Goal: Information Seeking & Learning: Learn about a topic

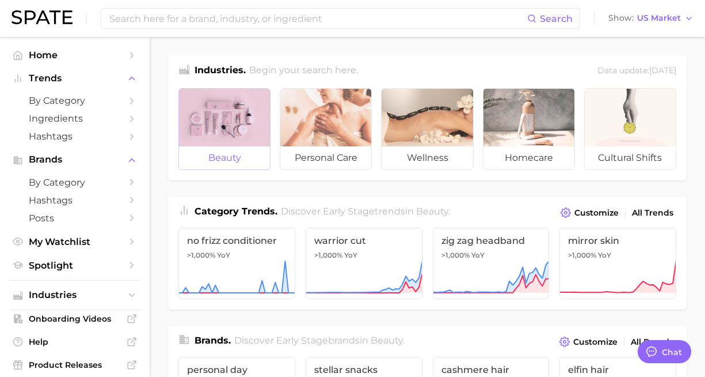
click at [226, 144] on div at bounding box center [224, 118] width 91 height 58
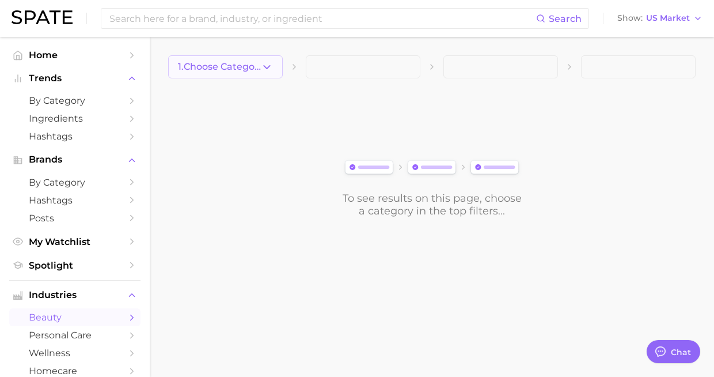
click at [229, 60] on button "1. Choose Category" at bounding box center [225, 66] width 115 height 23
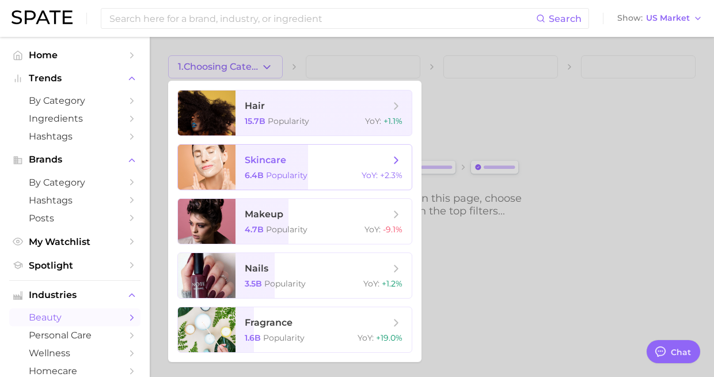
click at [287, 170] on span "Popularity" at bounding box center [286, 175] width 41 height 10
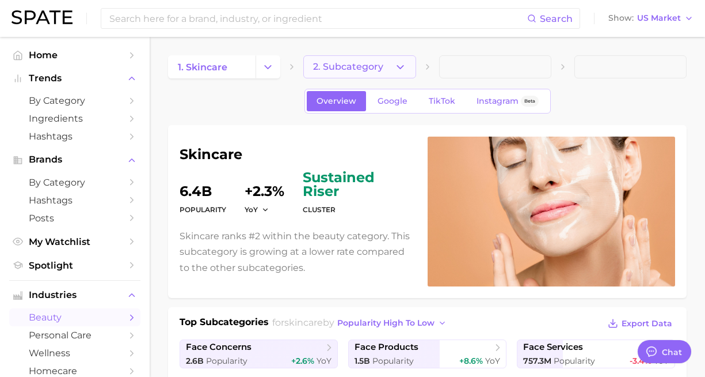
click at [388, 58] on button "2. Subcategory" at bounding box center [359, 66] width 112 height 23
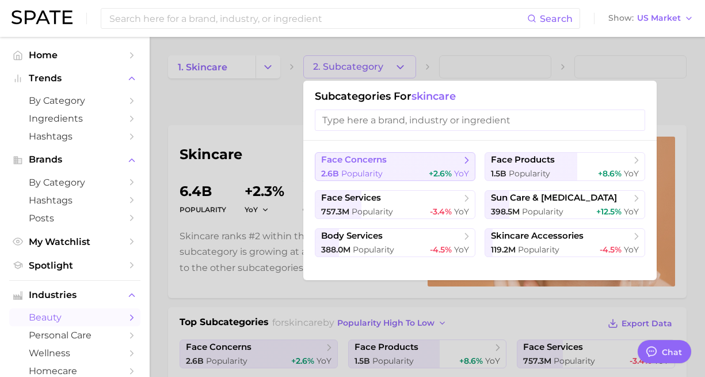
click at [408, 162] on span "face concerns" at bounding box center [391, 160] width 140 height 12
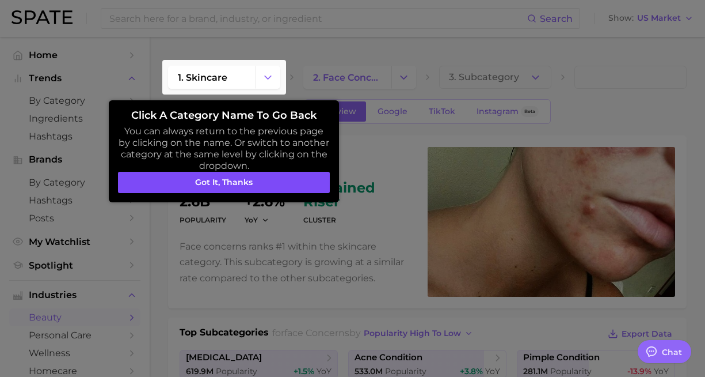
click at [320, 172] on button "Got it, thanks" at bounding box center [224, 183] width 212 height 22
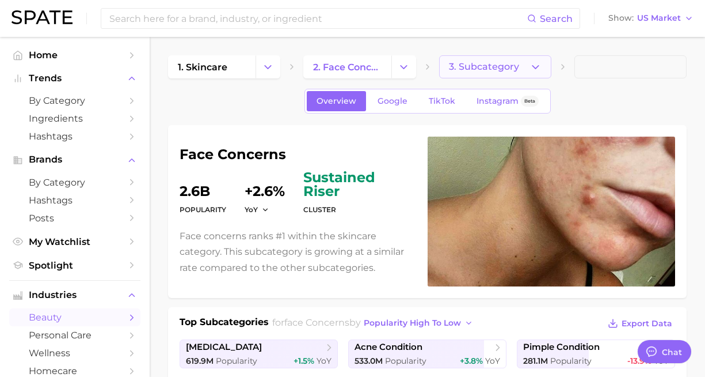
click at [503, 70] on span "3. Subcategory" at bounding box center [484, 67] width 70 height 10
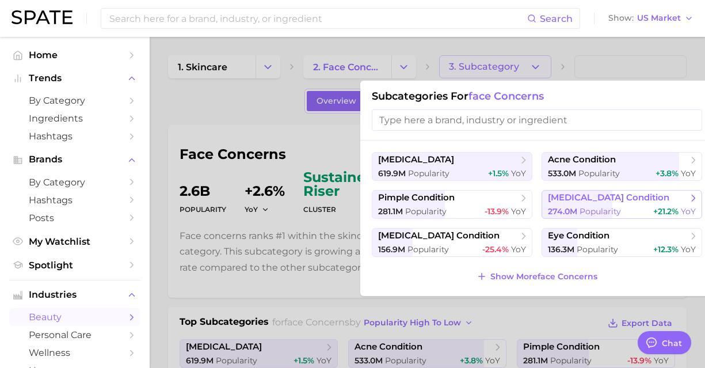
click at [552, 204] on button "[MEDICAL_DATA] condition 274.0m Popularity +21.2% YoY" at bounding box center [622, 204] width 161 height 29
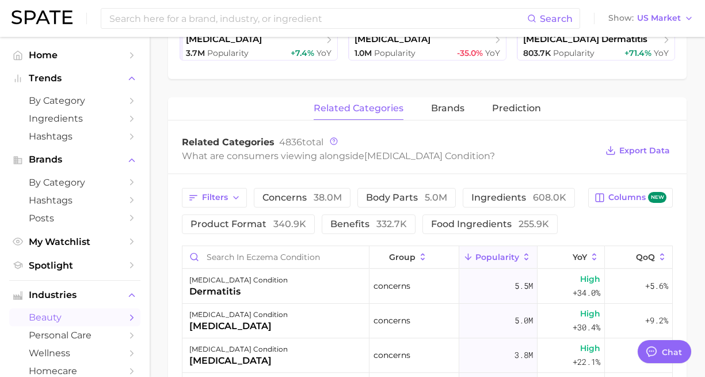
scroll to position [58, 0]
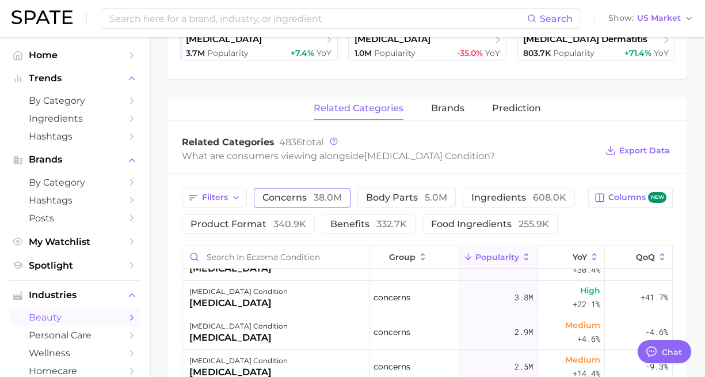
click at [318, 188] on button "concerns 38.0m" at bounding box center [302, 198] width 97 height 20
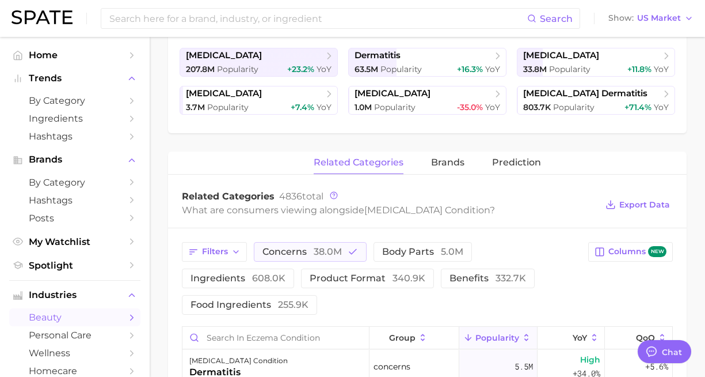
scroll to position [288, 0]
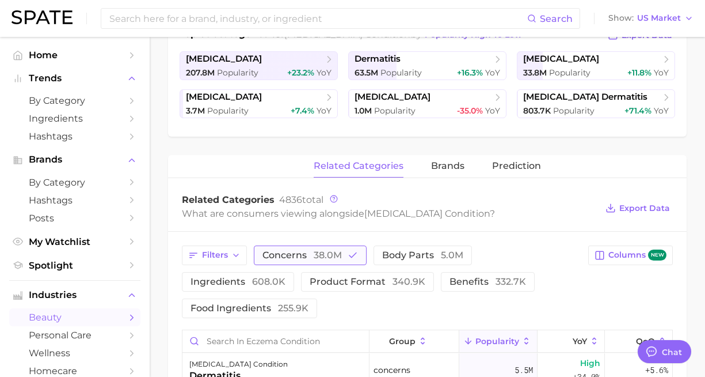
click at [299, 257] on span "concerns 38.0m" at bounding box center [302, 254] width 79 height 9
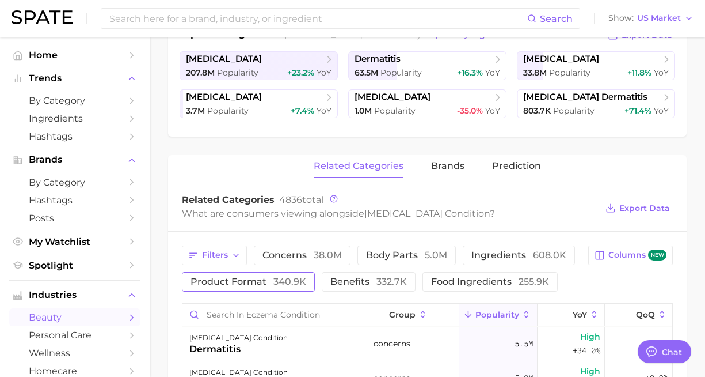
scroll to position [345, 0]
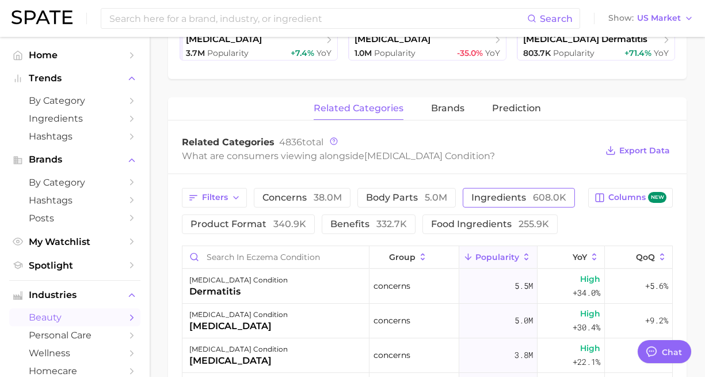
click at [482, 193] on span "ingredients 608.0k" at bounding box center [519, 197] width 95 height 9
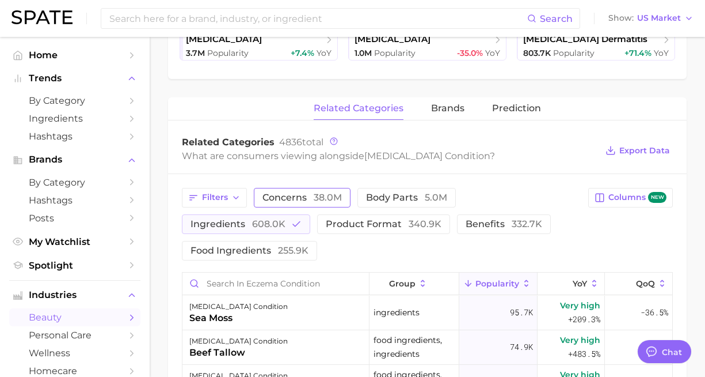
click at [307, 202] on span "concerns 38.0m" at bounding box center [302, 197] width 79 height 9
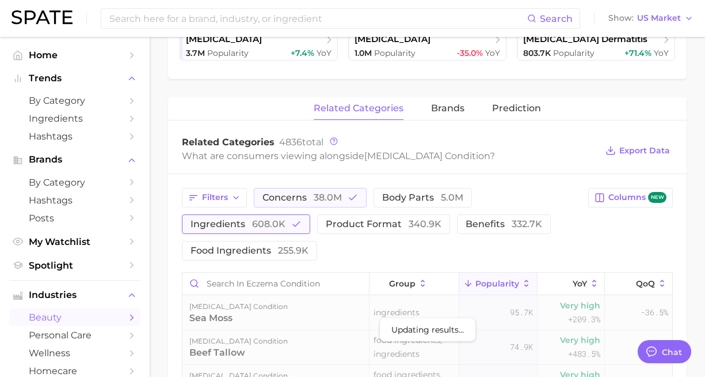
click at [252, 231] on button "ingredients 608.0k" at bounding box center [246, 224] width 128 height 20
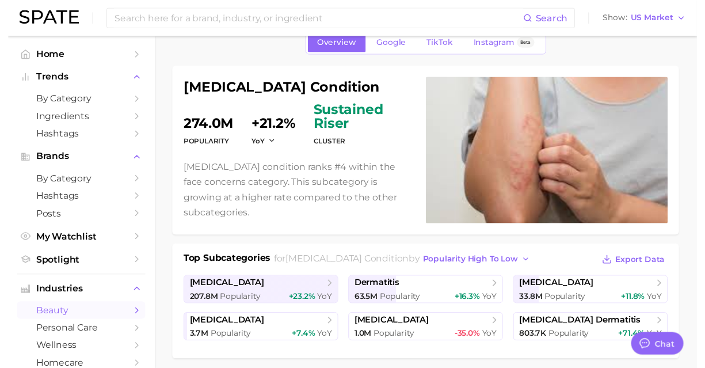
scroll to position [0, 0]
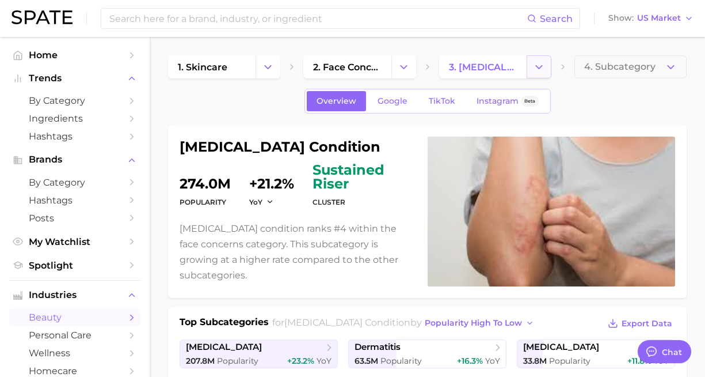
click at [545, 62] on icon "Change Category" at bounding box center [539, 67] width 12 height 12
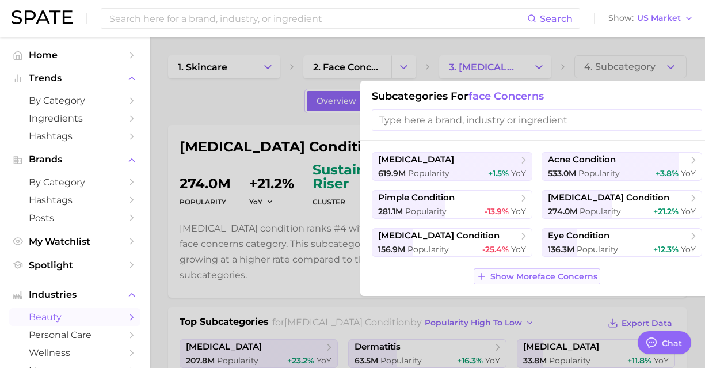
click at [530, 278] on span "Show More face concerns" at bounding box center [544, 277] width 107 height 10
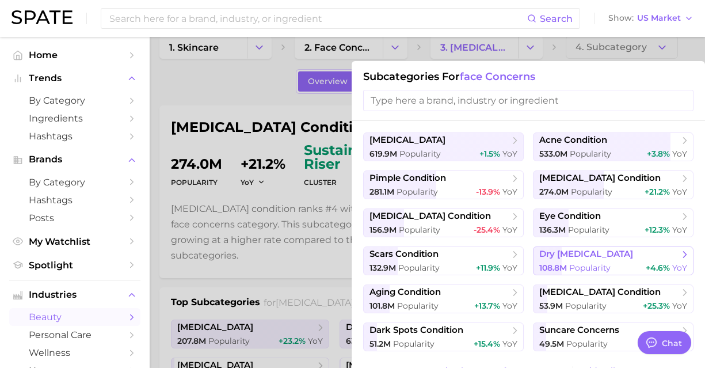
scroll to position [0, 9]
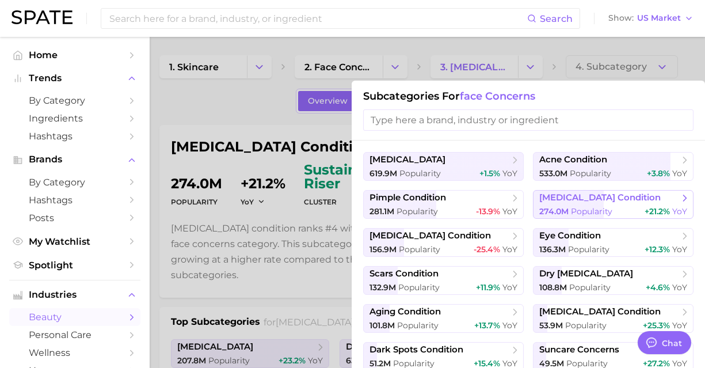
click at [557, 202] on span "[MEDICAL_DATA] condition" at bounding box center [599, 197] width 121 height 11
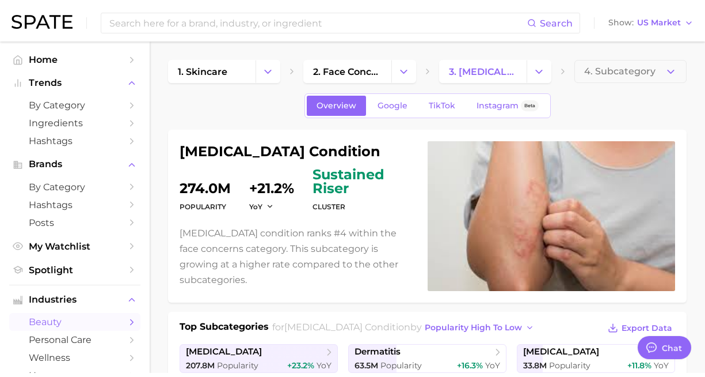
scroll to position [0, 0]
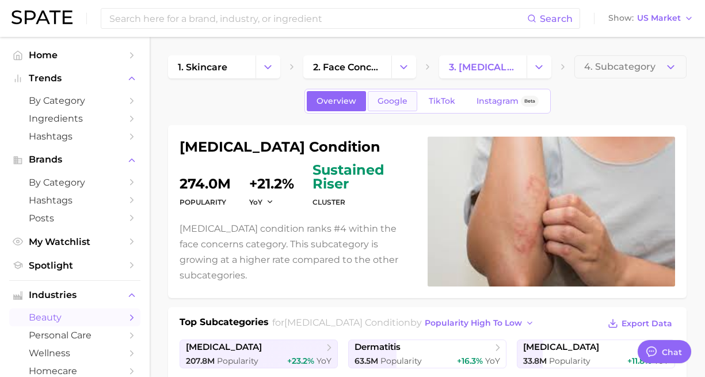
click at [394, 100] on span "Google" at bounding box center [393, 101] width 30 height 10
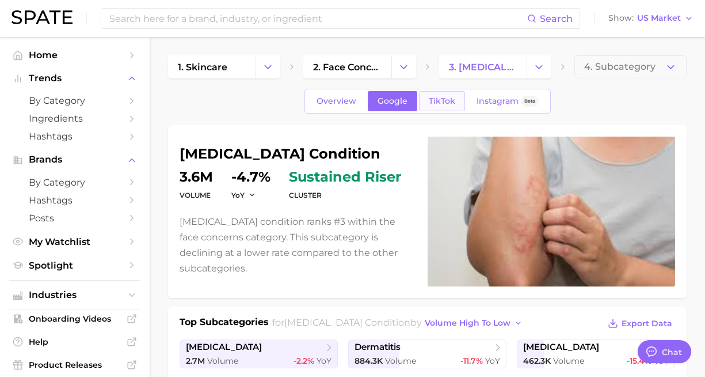
click at [439, 104] on span "TikTok" at bounding box center [442, 101] width 26 height 10
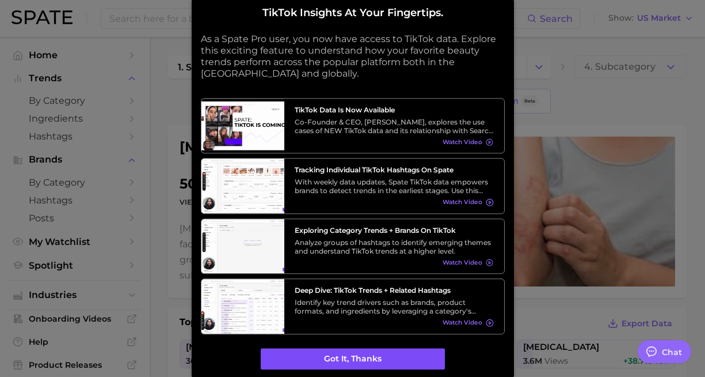
click at [384, 360] on button "Got it, thanks" at bounding box center [353, 359] width 184 height 22
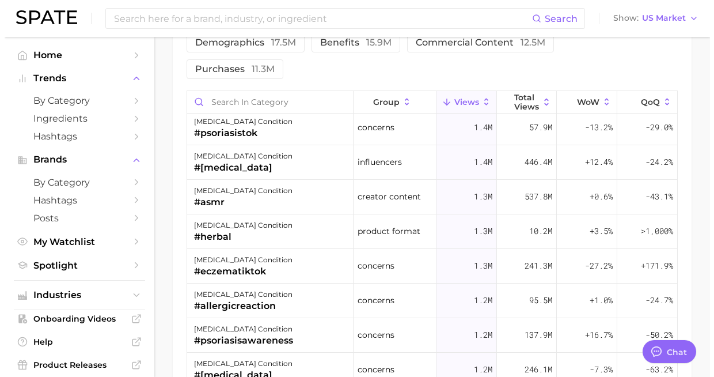
scroll to position [1036, 0]
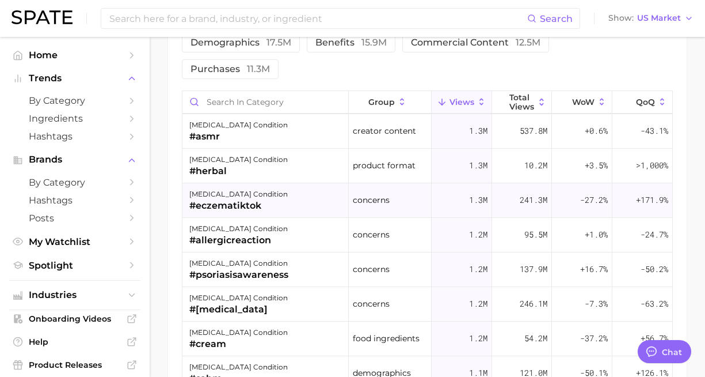
click at [392, 183] on div "concerns" at bounding box center [390, 200] width 83 height 35
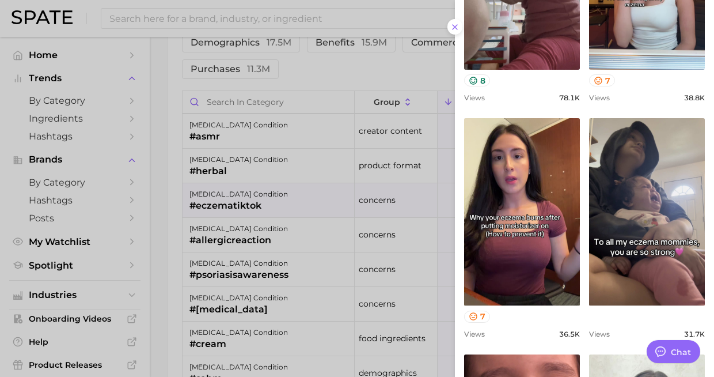
scroll to position [288, 0]
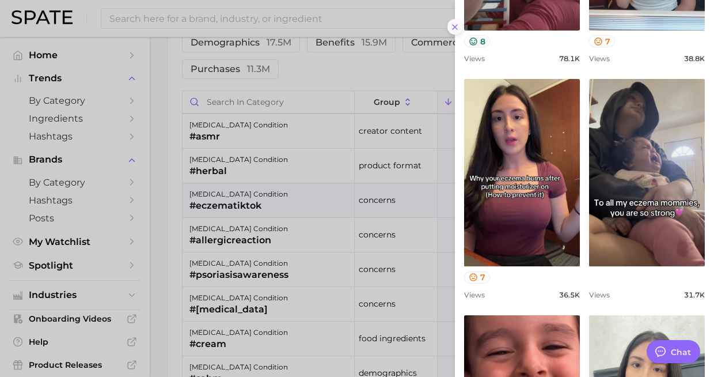
click at [454, 26] on line at bounding box center [455, 27] width 5 height 5
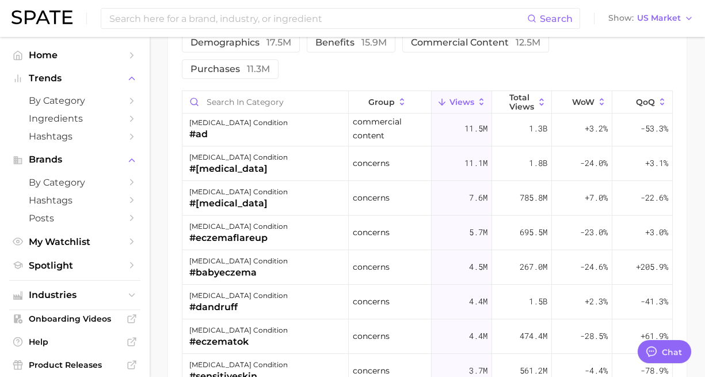
scroll to position [0, 0]
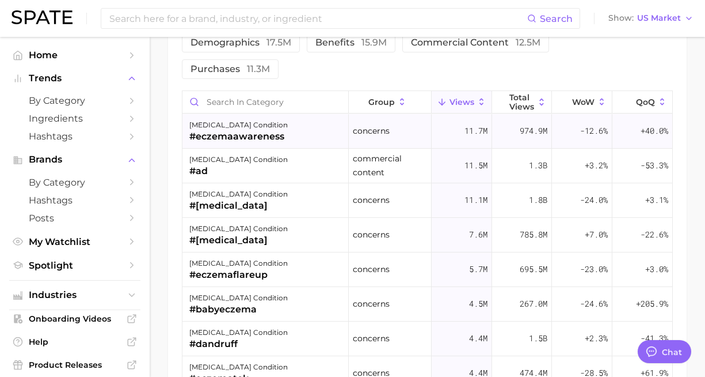
click at [252, 130] on div "#eczemaawareness" at bounding box center [238, 137] width 98 height 14
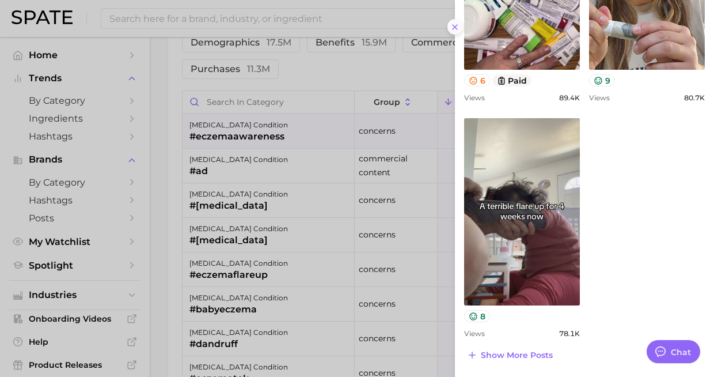
click at [453, 26] on icon at bounding box center [454, 26] width 9 height 9
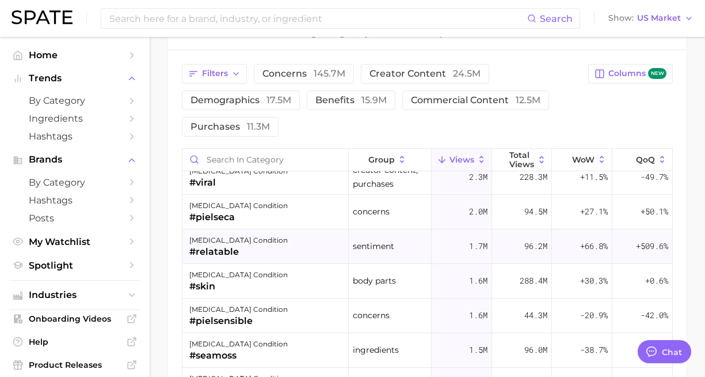
click at [222, 245] on div "#relatable" at bounding box center [238, 252] width 98 height 14
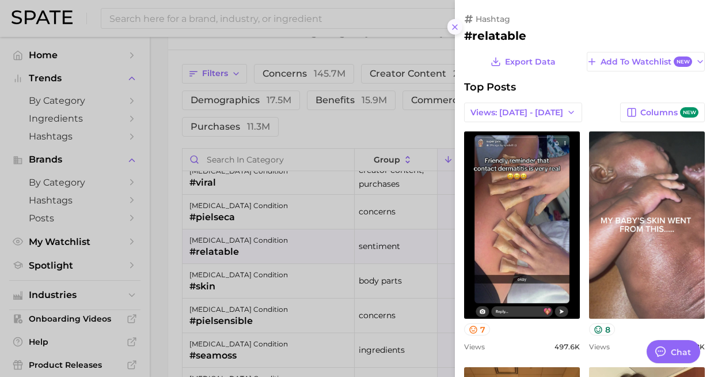
click at [452, 31] on icon at bounding box center [454, 26] width 9 height 9
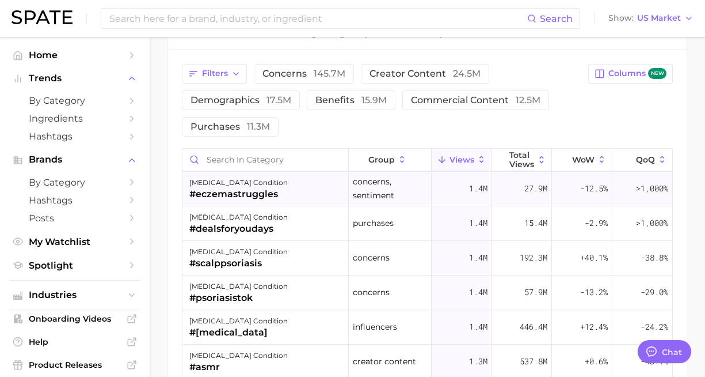
click at [276, 187] on div "#eczemastruggles" at bounding box center [238, 194] width 98 height 14
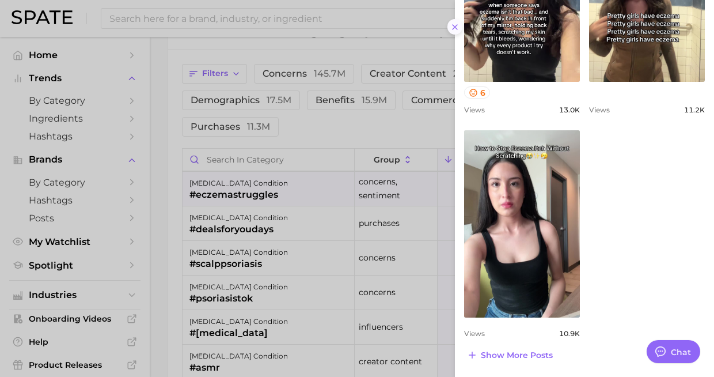
click at [453, 23] on icon at bounding box center [454, 26] width 9 height 9
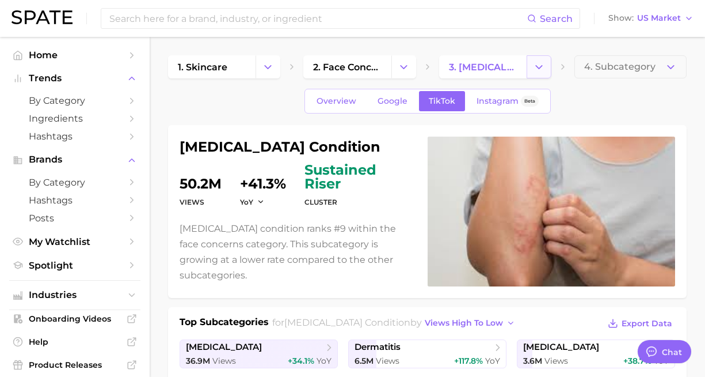
click at [533, 78] on button "Change Category" at bounding box center [539, 66] width 25 height 23
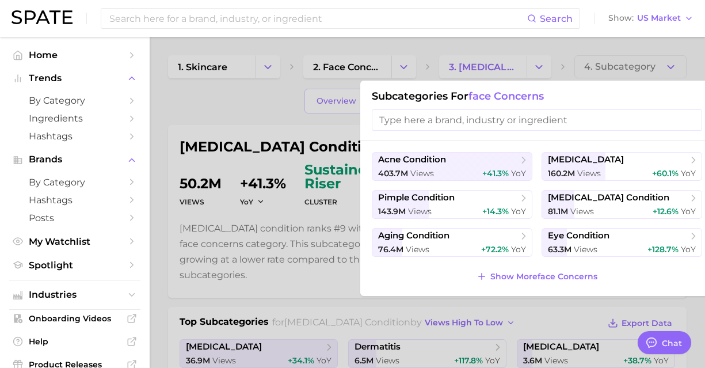
scroll to position [0, 9]
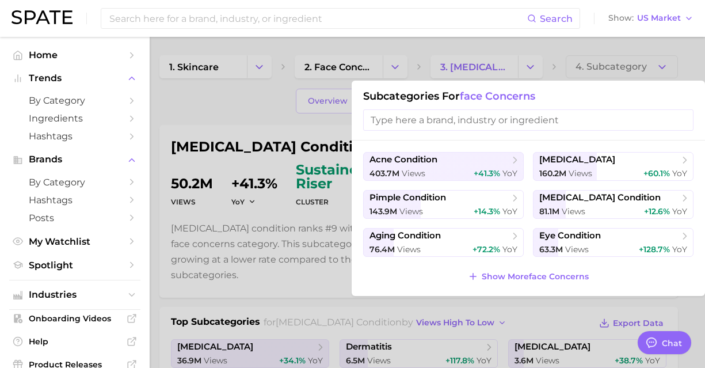
click at [573, 124] on input "search" at bounding box center [528, 119] width 330 height 21
click at [565, 47] on div at bounding box center [352, 184] width 705 height 368
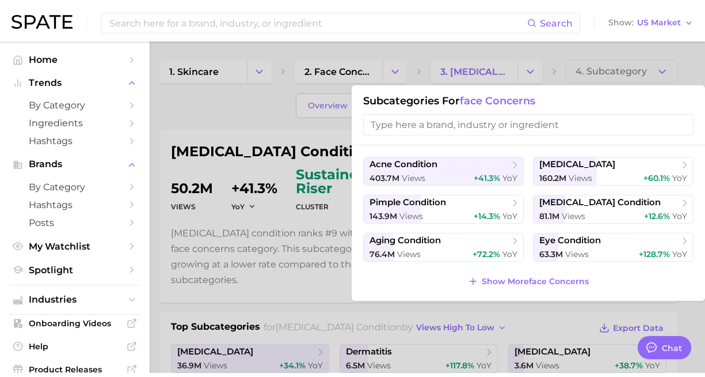
scroll to position [0, 0]
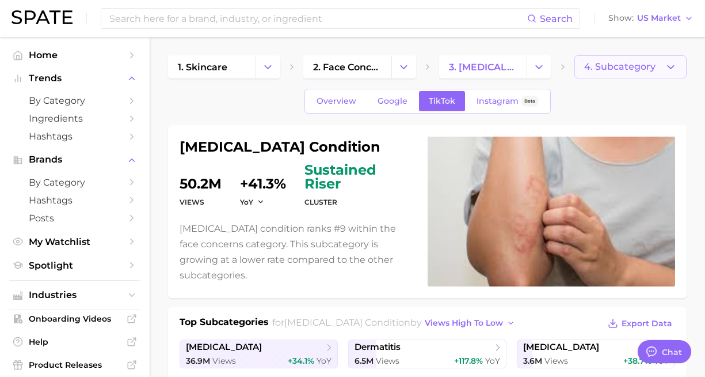
click at [630, 73] on button "4. Subcategory" at bounding box center [631, 66] width 112 height 23
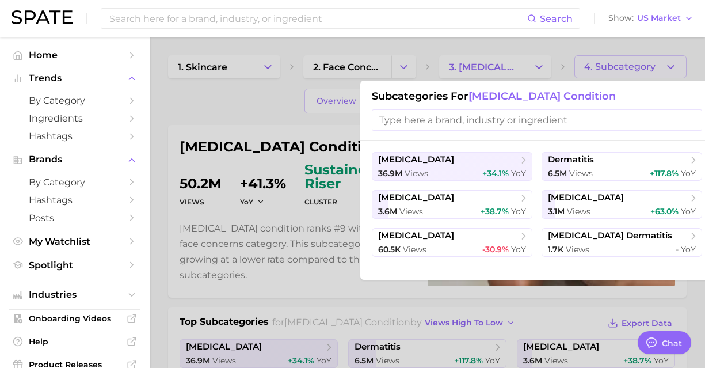
click at [564, 38] on div at bounding box center [352, 184] width 705 height 368
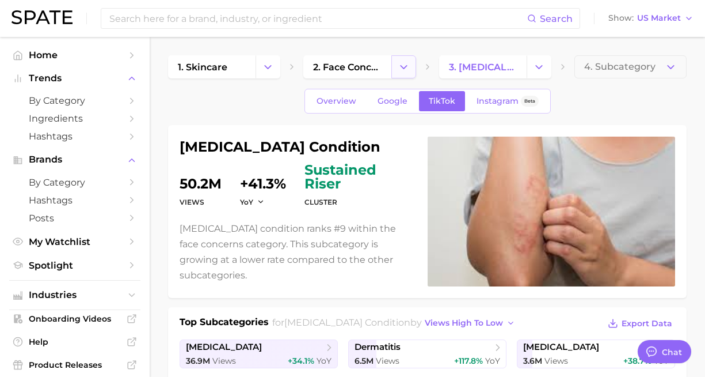
click at [400, 66] on icon "Change Category" at bounding box center [404, 67] width 12 height 12
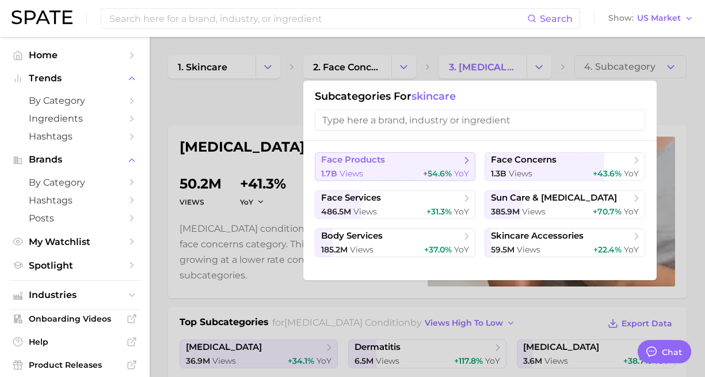
click at [399, 160] on span "face products" at bounding box center [391, 160] width 140 height 12
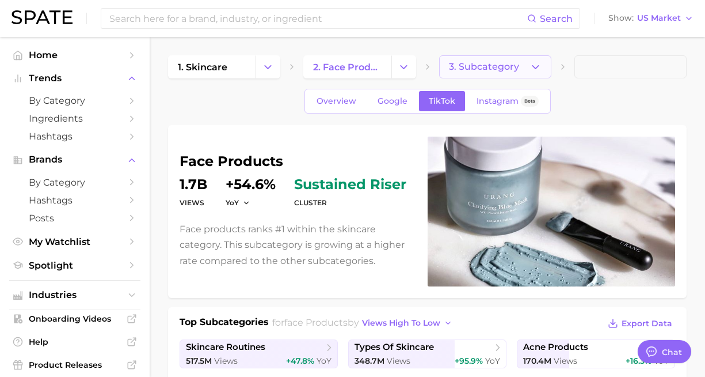
click at [533, 68] on icon "button" at bounding box center [536, 67] width 12 height 12
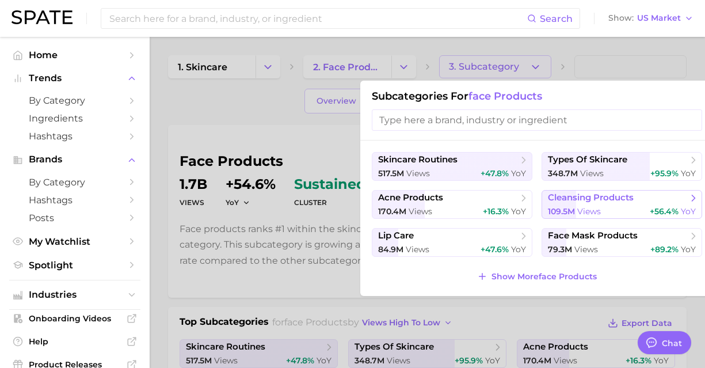
click at [610, 200] on span "cleansing products" at bounding box center [591, 197] width 86 height 11
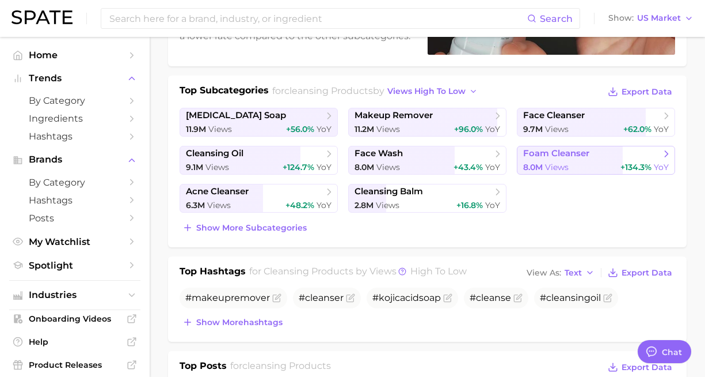
scroll to position [230, 0]
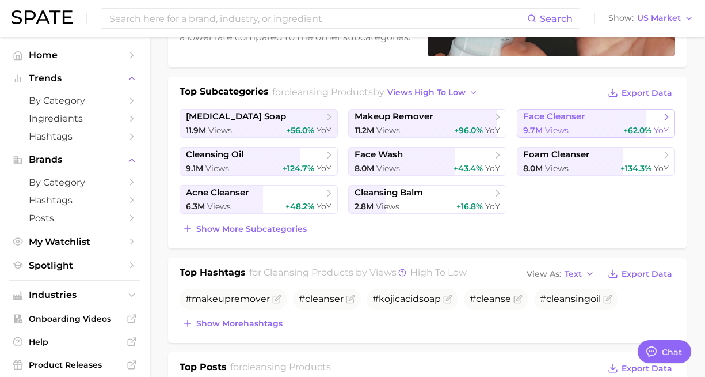
click at [571, 127] on div "9.7m Views +62.0% YoY" at bounding box center [596, 130] width 146 height 11
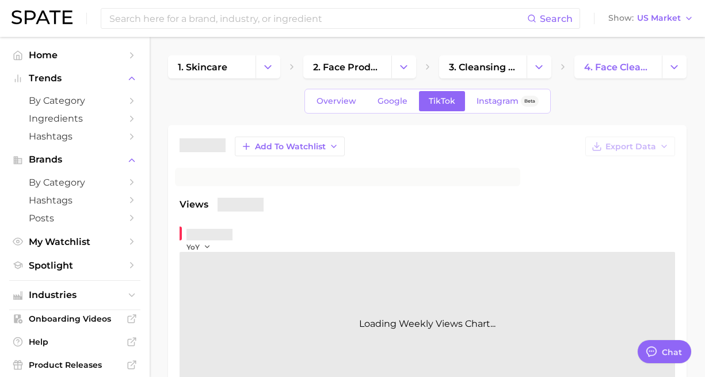
type textarea "x"
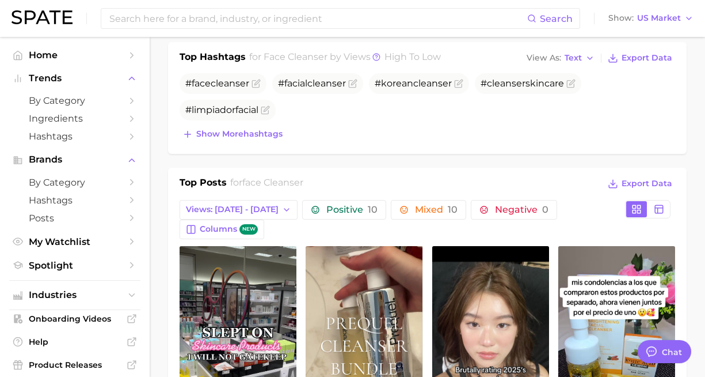
scroll to position [461, 0]
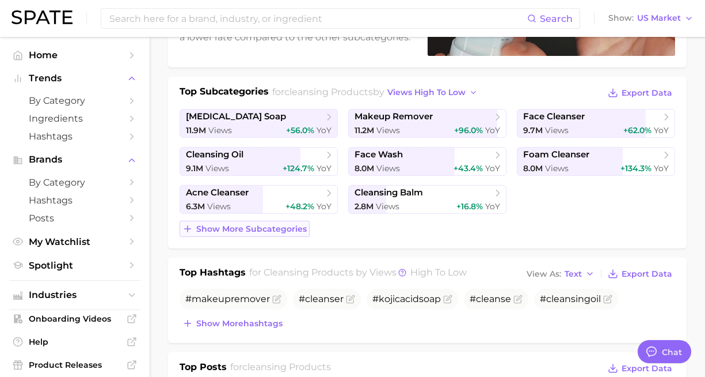
click at [198, 226] on span "Show more subcategories" at bounding box center [251, 229] width 111 height 10
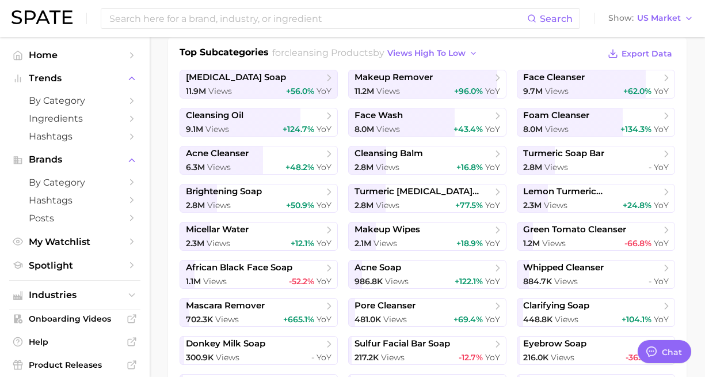
scroll to position [288, 0]
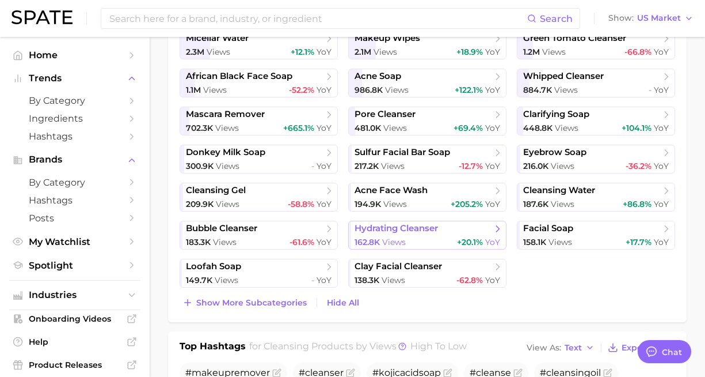
click at [402, 225] on span "hydrating cleanser" at bounding box center [396, 228] width 83 height 11
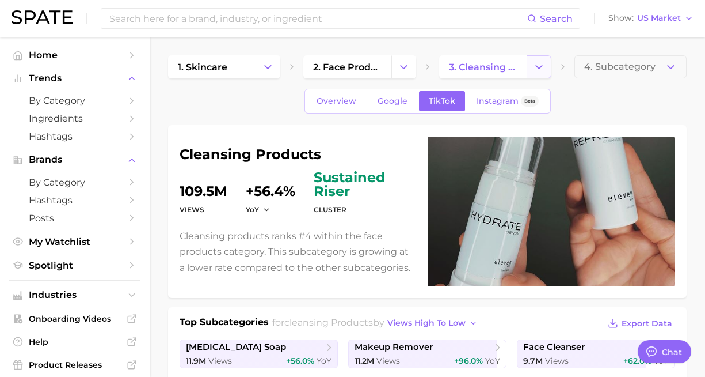
click at [538, 67] on polyline "Change Category" at bounding box center [539, 66] width 6 height 3
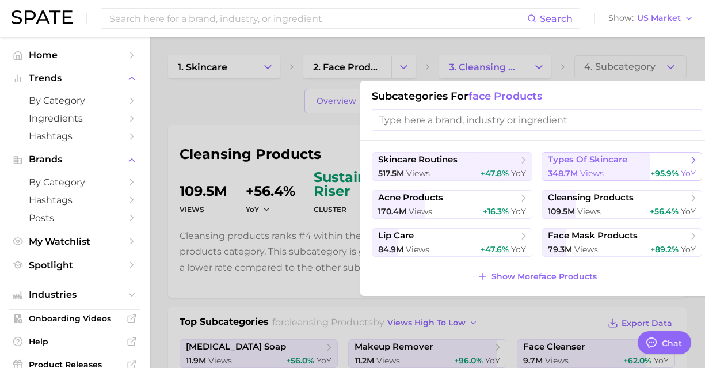
click at [579, 154] on span "types of skincare" at bounding box center [618, 160] width 140 height 12
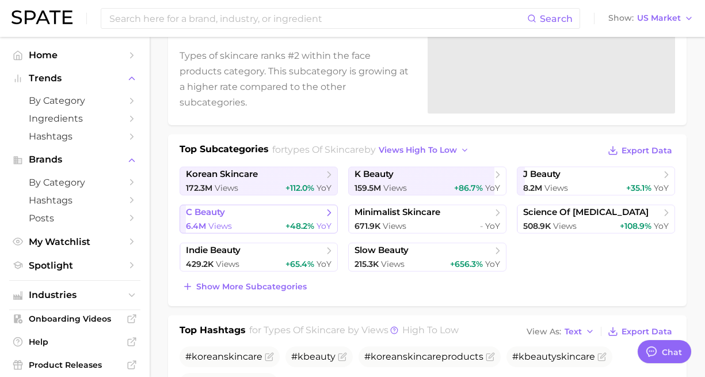
click at [272, 212] on span "c beauty" at bounding box center [255, 213] width 138 height 12
click at [394, 212] on span "minimalist skincare" at bounding box center [398, 212] width 86 height 11
click at [655, 227] on span "YoY" at bounding box center [661, 226] width 15 height 10
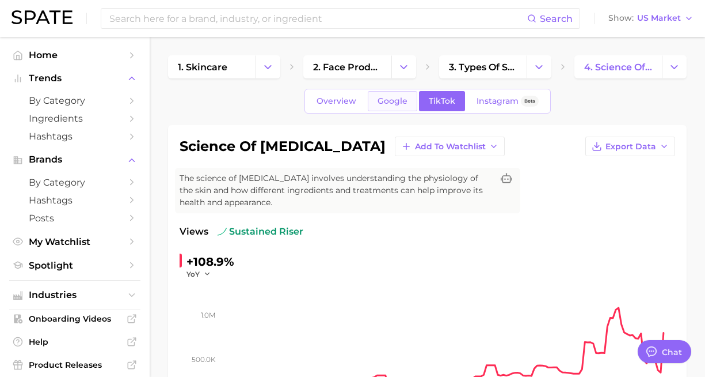
click at [410, 96] on link "Google" at bounding box center [393, 101] width 50 height 20
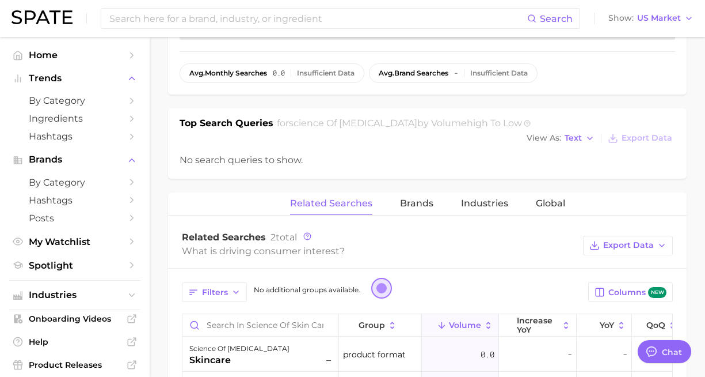
scroll to position [403, 0]
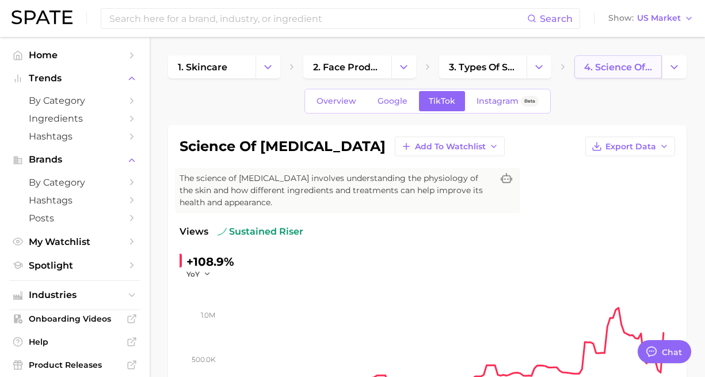
click at [648, 75] on link "4. science of [MEDICAL_DATA]" at bounding box center [619, 66] width 88 height 23
click at [679, 64] on icon "Change Category" at bounding box center [674, 67] width 12 height 12
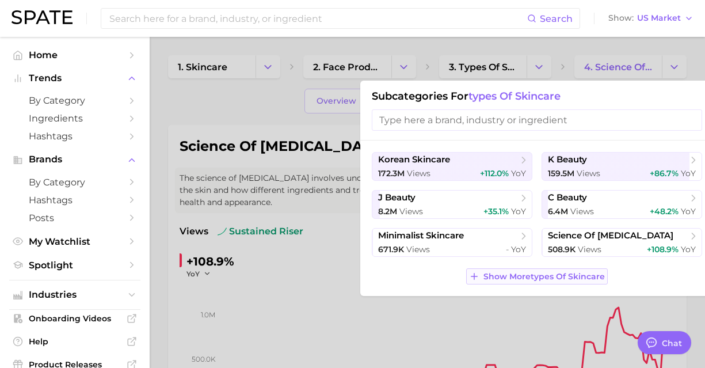
click at [486, 281] on span "Show More types of skincare" at bounding box center [544, 277] width 121 height 10
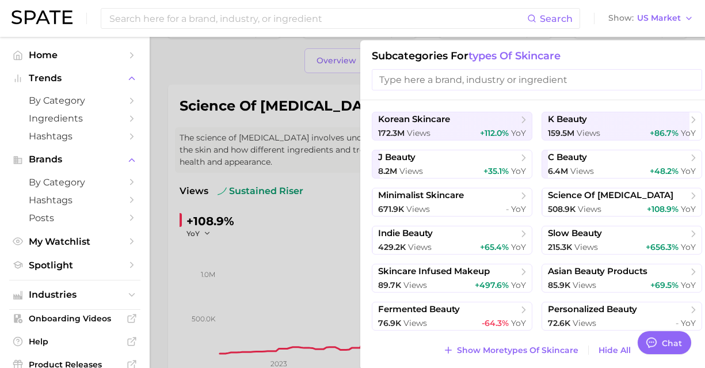
scroll to position [58, 0]
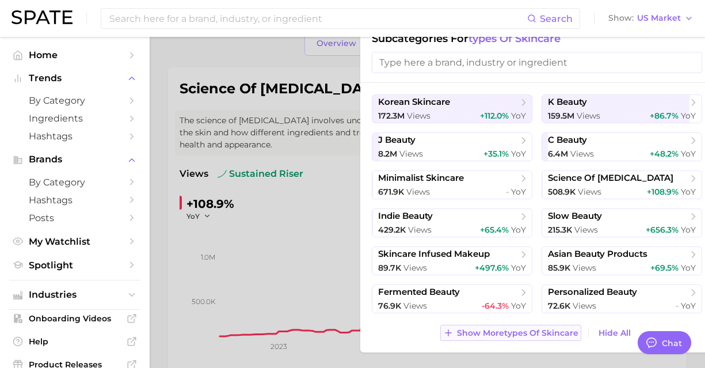
click at [519, 333] on span "Show More types of skincare" at bounding box center [517, 333] width 121 height 10
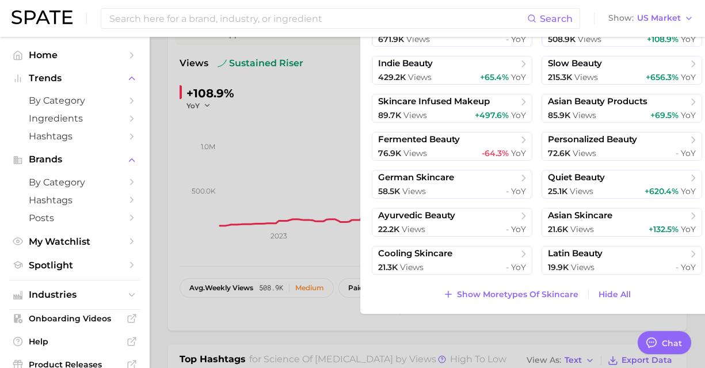
scroll to position [173, 0]
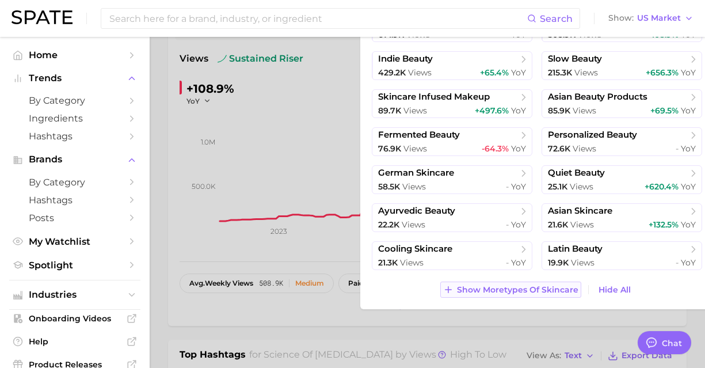
click at [529, 295] on button "Show More types of skincare" at bounding box center [510, 290] width 141 height 16
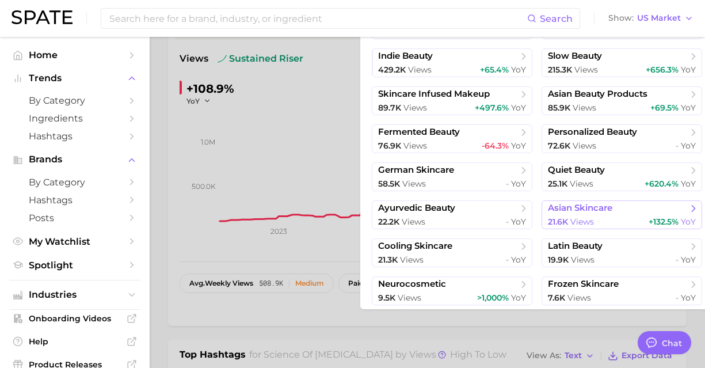
scroll to position [0, 0]
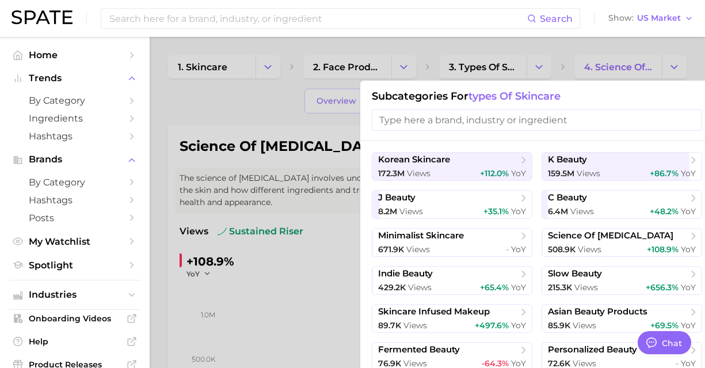
click at [621, 44] on div at bounding box center [352, 184] width 705 height 368
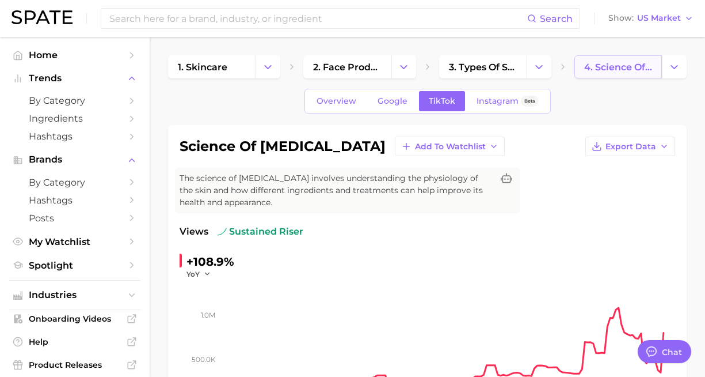
click at [634, 59] on link "4. science of [MEDICAL_DATA]" at bounding box center [619, 66] width 88 height 23
click at [512, 63] on span "3. types of skincare" at bounding box center [483, 67] width 68 height 11
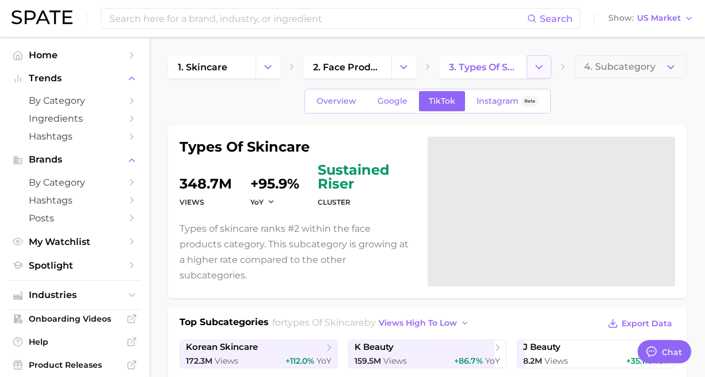
click at [542, 71] on icon "Change Category" at bounding box center [539, 67] width 12 height 12
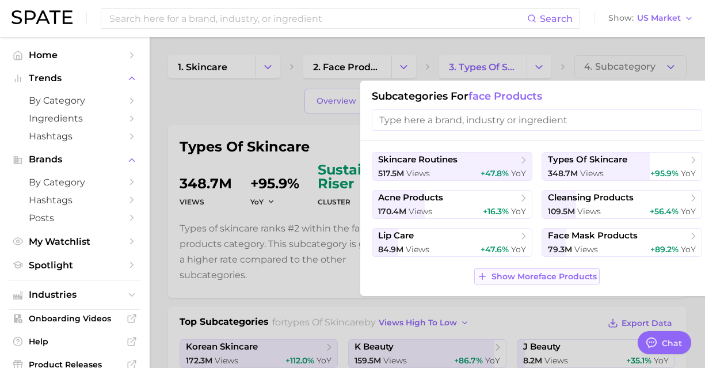
click at [496, 280] on span "Show More face products" at bounding box center [544, 277] width 105 height 10
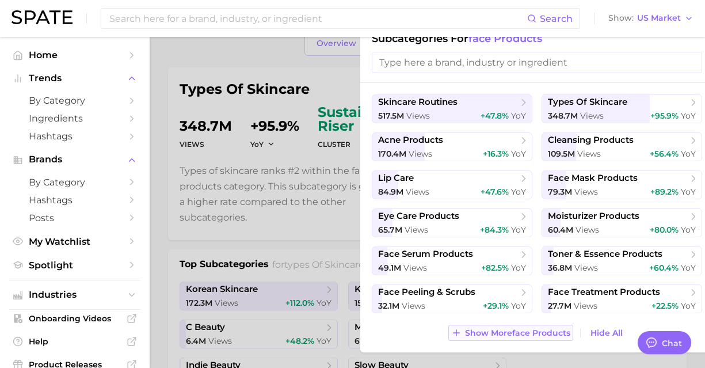
click at [509, 334] on span "Show More face products" at bounding box center [517, 333] width 105 height 10
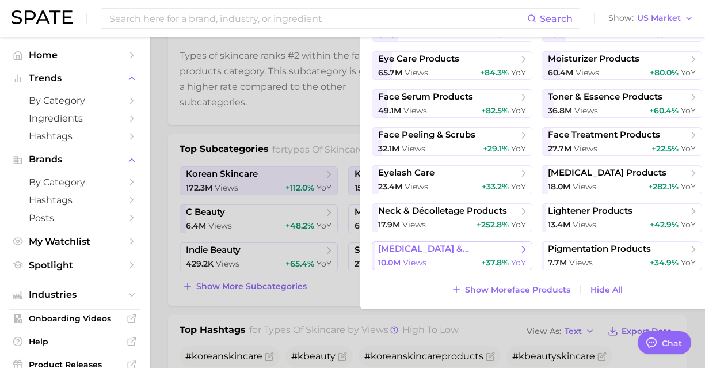
click at [490, 250] on span "[MEDICAL_DATA] & [MEDICAL_DATA] products" at bounding box center [448, 249] width 140 height 11
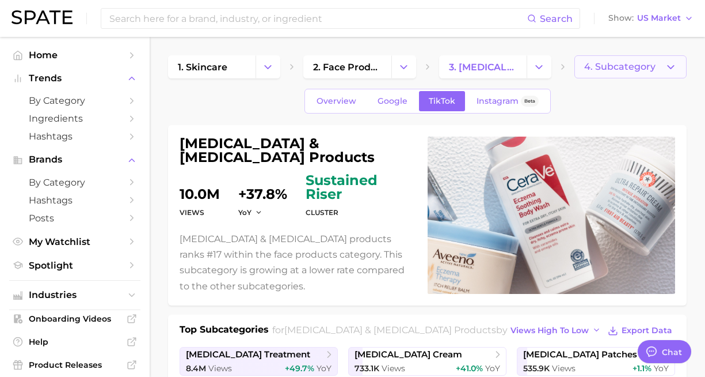
click at [648, 67] on span "4. Subcategory" at bounding box center [619, 67] width 71 height 10
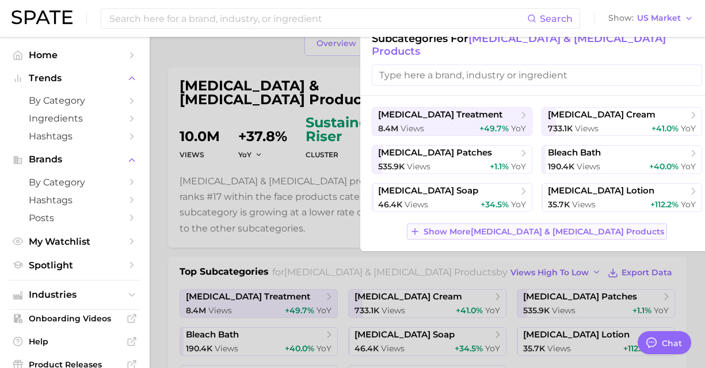
click at [522, 224] on button "Show More [MEDICAL_DATA] & [MEDICAL_DATA] products" at bounding box center [537, 231] width 260 height 16
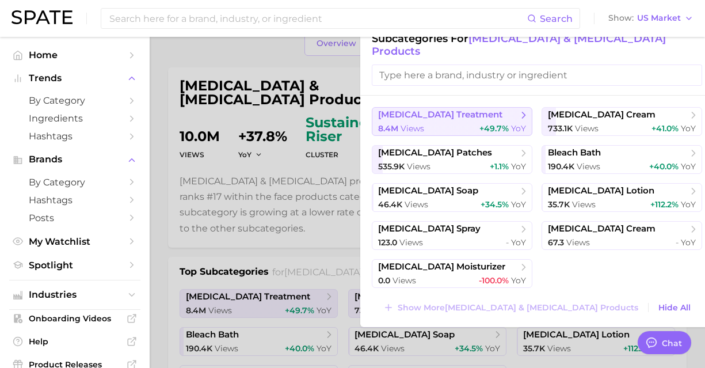
click at [412, 123] on span "views" at bounding box center [413, 128] width 24 height 10
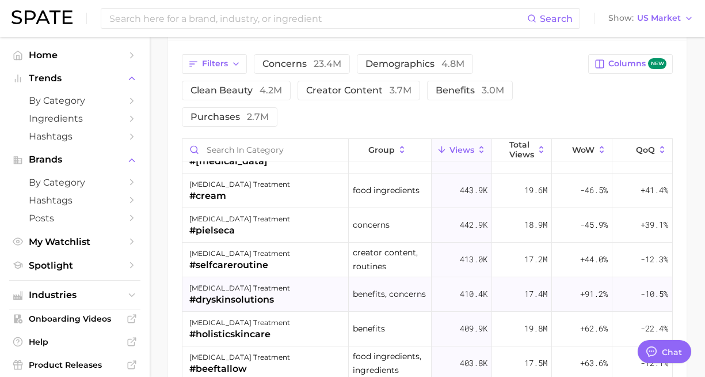
click at [434, 277] on div "410.4k" at bounding box center [462, 294] width 60 height 35
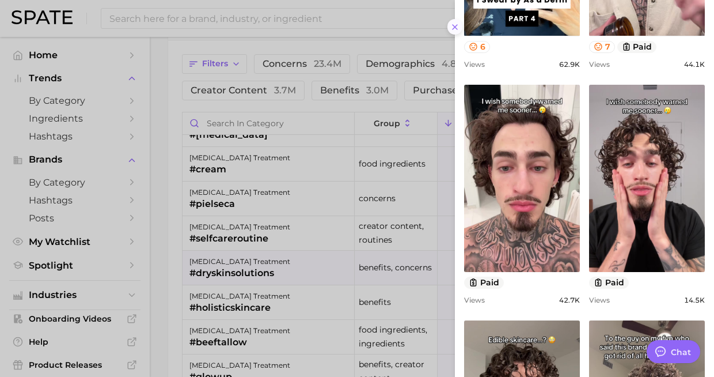
click at [451, 30] on icon at bounding box center [454, 26] width 9 height 9
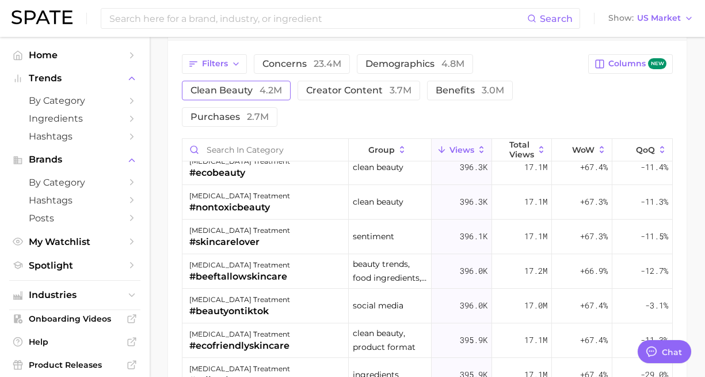
click at [211, 86] on span "clean beauty 4.2m" at bounding box center [237, 90] width 92 height 9
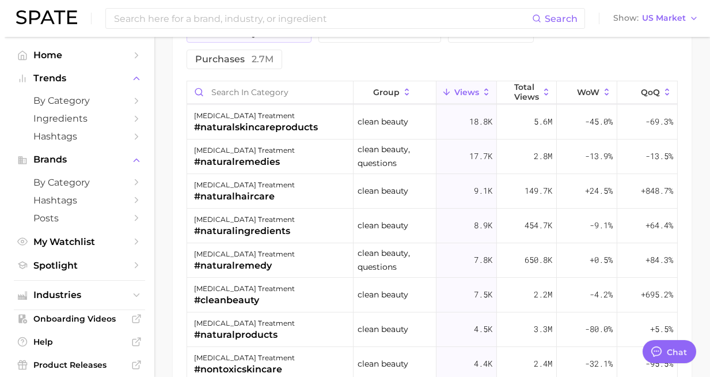
scroll to position [345, 0]
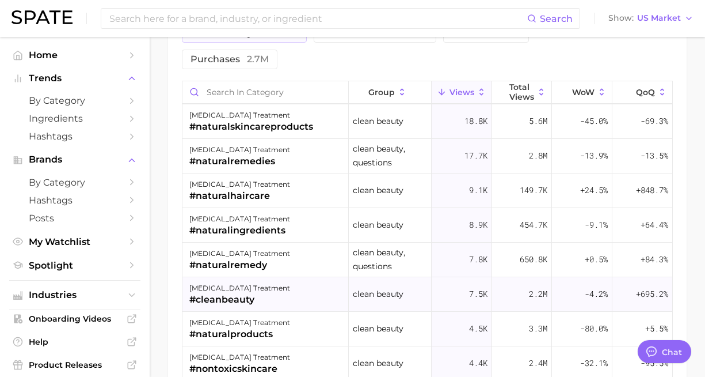
click at [313, 277] on div "[MEDICAL_DATA] treatment #cleanbeauty" at bounding box center [266, 294] width 166 height 35
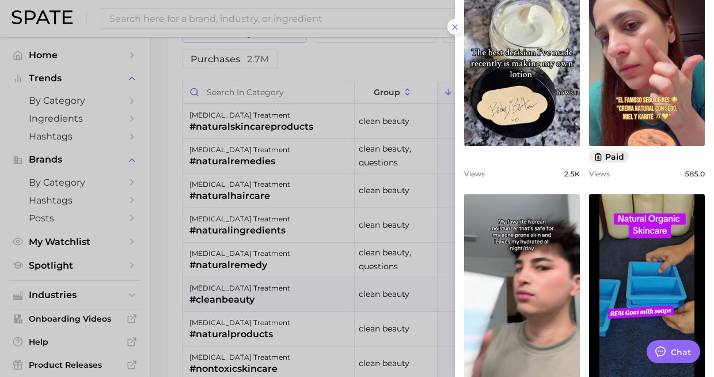
scroll to position [461, 0]
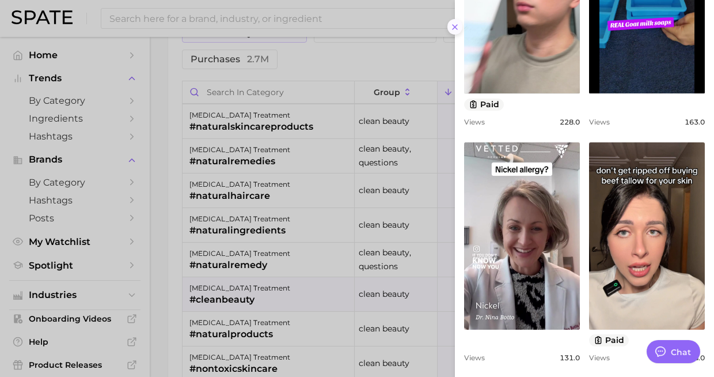
click at [454, 26] on icon at bounding box center [454, 26] width 9 height 9
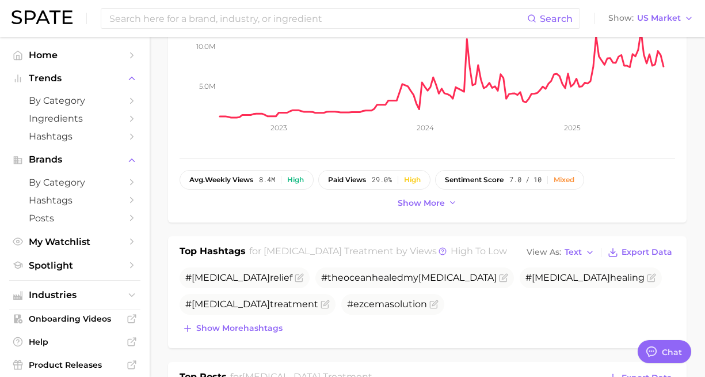
scroll to position [345, 0]
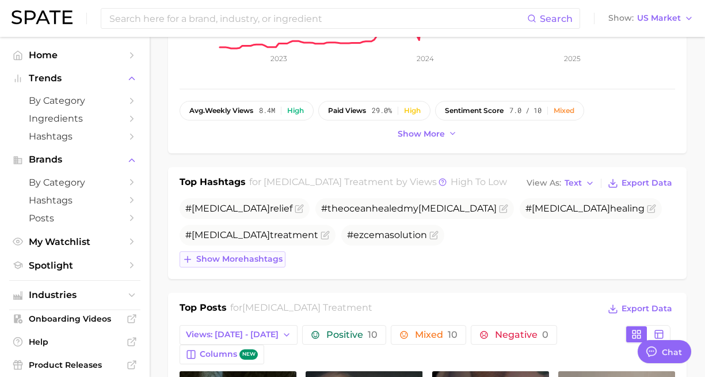
click at [190, 254] on icon at bounding box center [188, 259] width 10 height 10
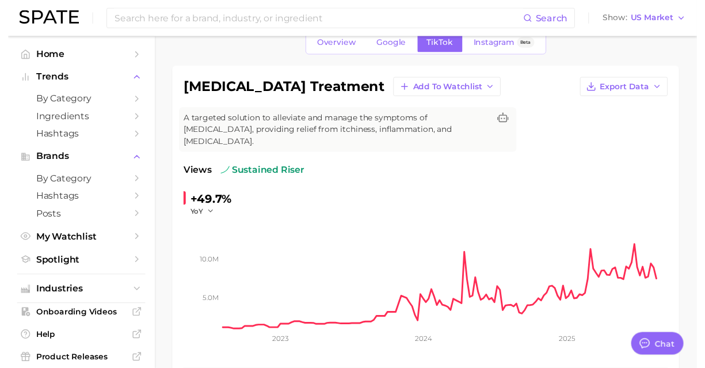
scroll to position [0, 0]
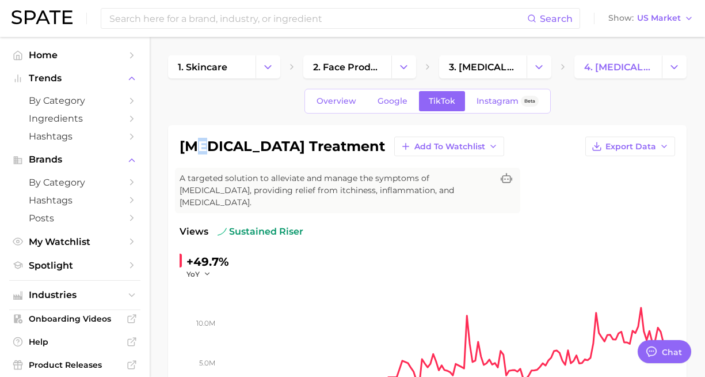
click at [202, 147] on h1 "[MEDICAL_DATA] treatment" at bounding box center [283, 146] width 206 height 14
click at [45, 105] on span "by Category" at bounding box center [75, 100] width 92 height 11
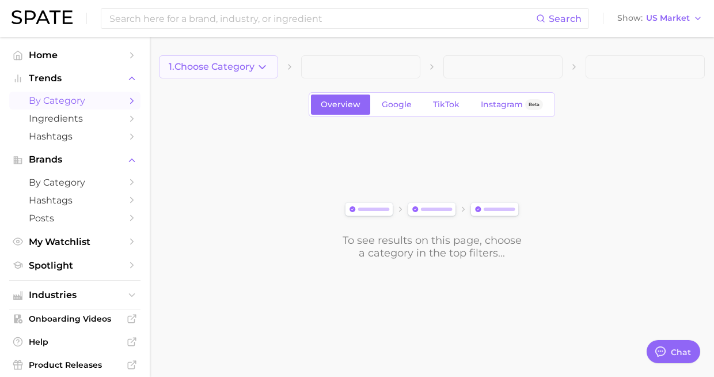
click at [244, 62] on span "1. Choose Category" at bounding box center [212, 67] width 86 height 10
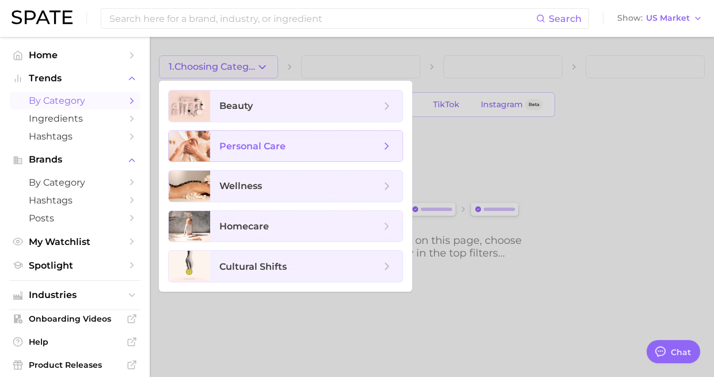
click at [265, 135] on span "personal care" at bounding box center [306, 146] width 192 height 31
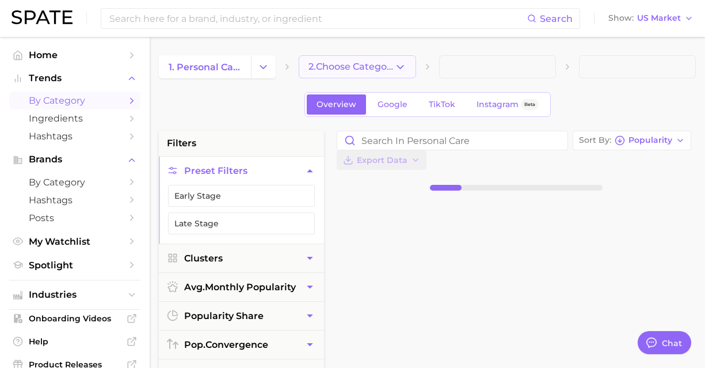
click at [394, 73] on button "2. Choose Category" at bounding box center [357, 66] width 117 height 23
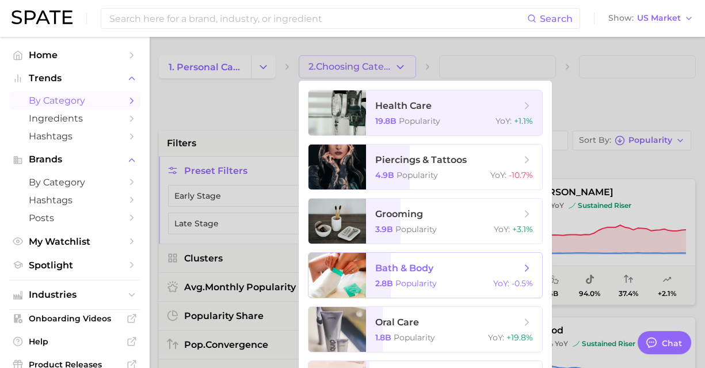
click at [408, 269] on span "bath & body" at bounding box center [404, 268] width 58 height 11
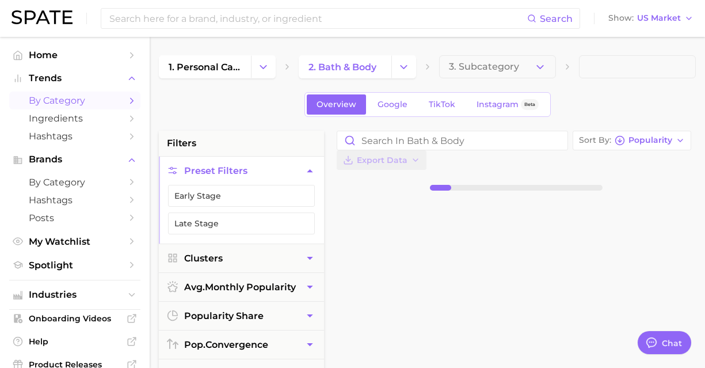
click at [503, 73] on button "3. Subcategory" at bounding box center [497, 66] width 117 height 23
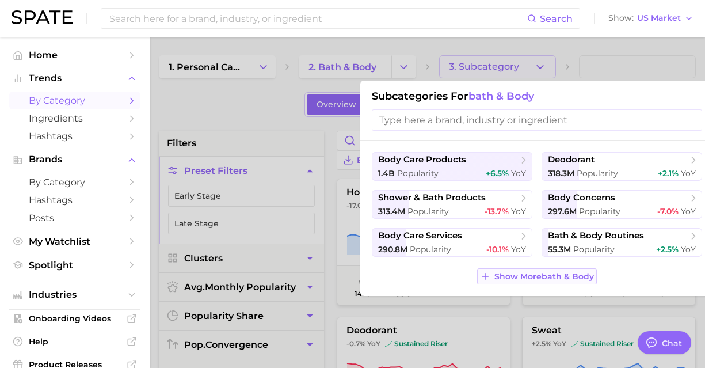
click at [512, 275] on span "Show More bath & body" at bounding box center [545, 277] width 100 height 10
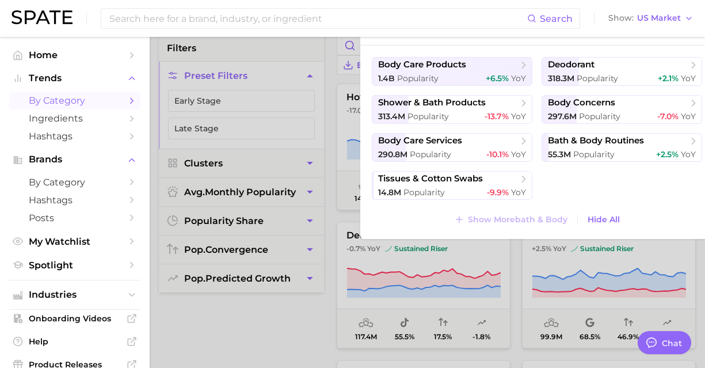
scroll to position [115, 0]
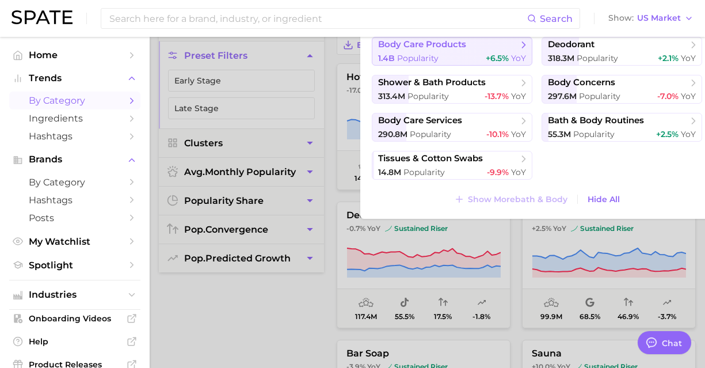
click at [448, 49] on span "body care products" at bounding box center [422, 44] width 88 height 11
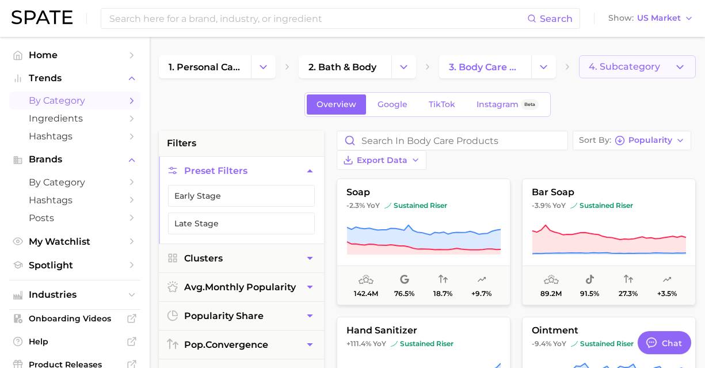
click at [653, 67] on span "4. Subcategory" at bounding box center [624, 67] width 71 height 10
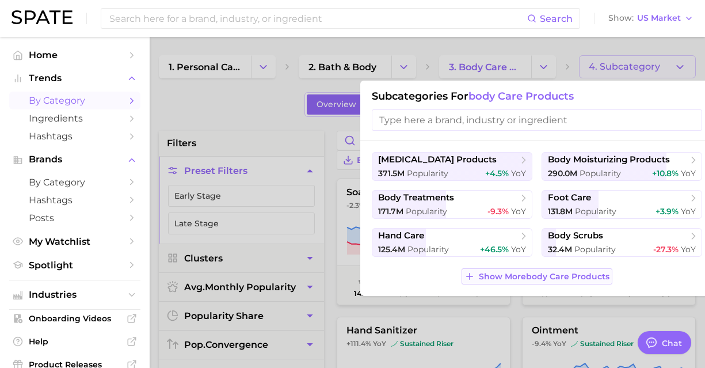
click at [552, 277] on span "Show More body care products" at bounding box center [544, 277] width 131 height 10
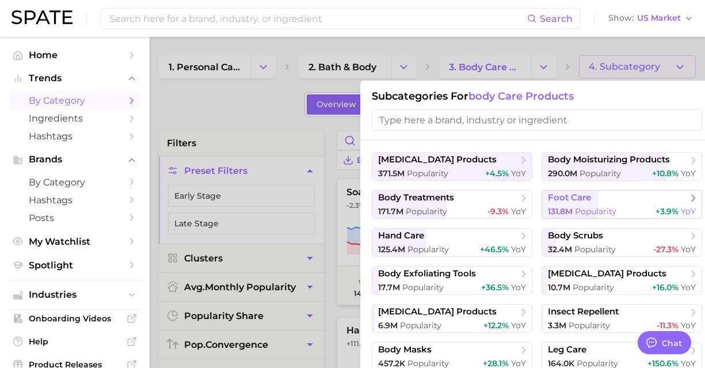
scroll to position [58, 0]
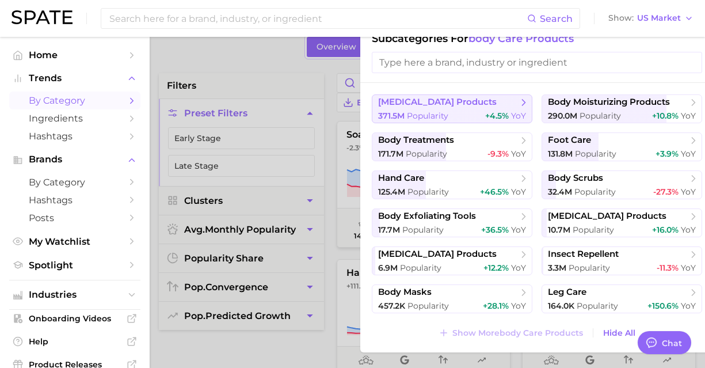
click at [465, 116] on div "371.5m Popularity +4.5% YoY" at bounding box center [452, 116] width 148 height 11
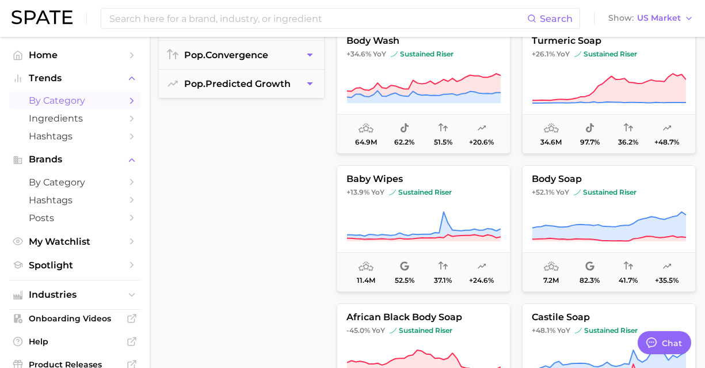
scroll to position [58, 0]
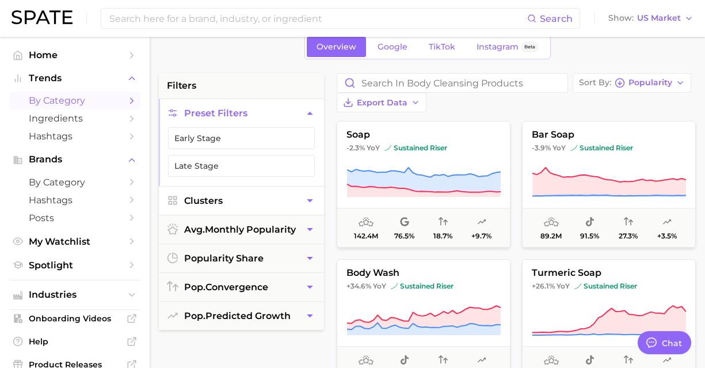
click at [307, 202] on icon "button" at bounding box center [310, 201] width 12 height 12
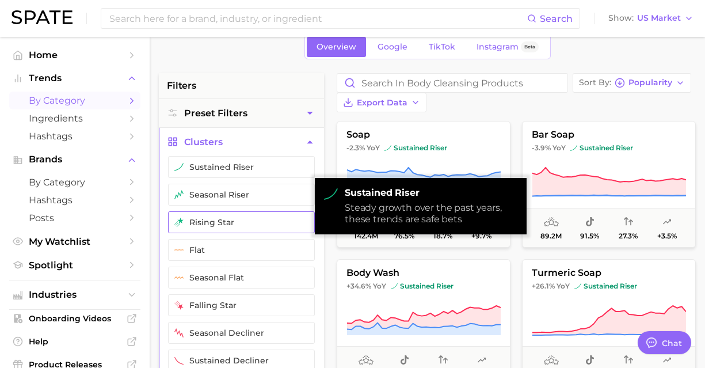
click at [276, 211] on button "rising star" at bounding box center [241, 222] width 147 height 22
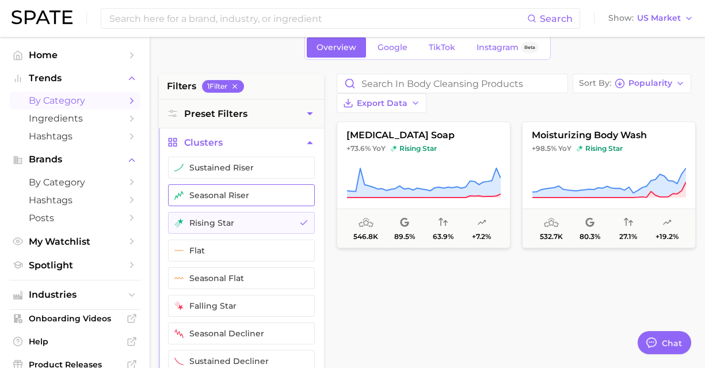
scroll to position [58, 0]
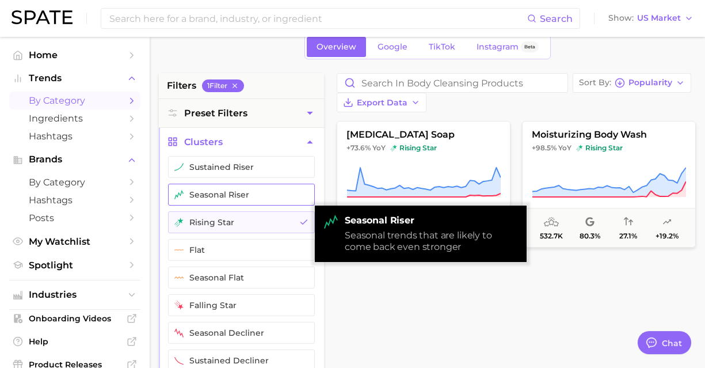
click at [267, 195] on button "seasonal riser" at bounding box center [241, 195] width 147 height 22
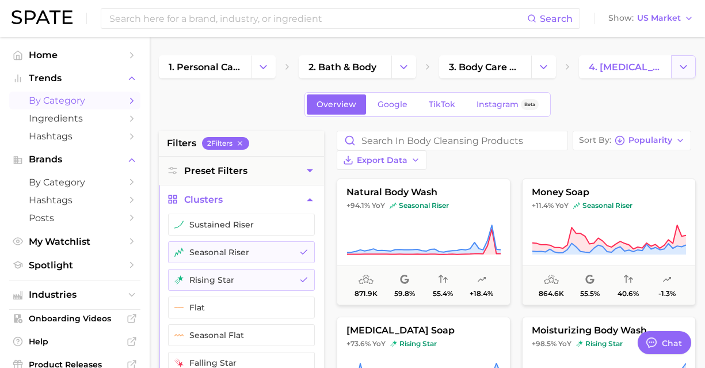
click at [682, 66] on icon "Change Category" at bounding box center [684, 67] width 12 height 12
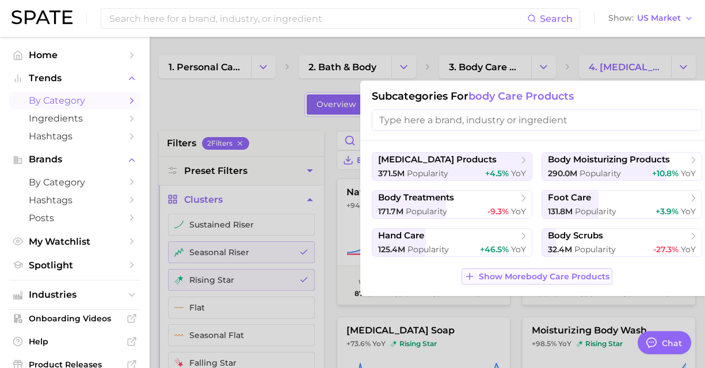
click at [570, 282] on button "Show More body care products" at bounding box center [537, 276] width 150 height 16
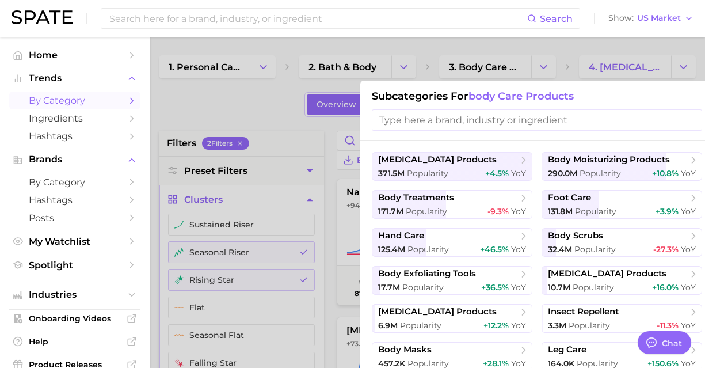
scroll to position [0, 9]
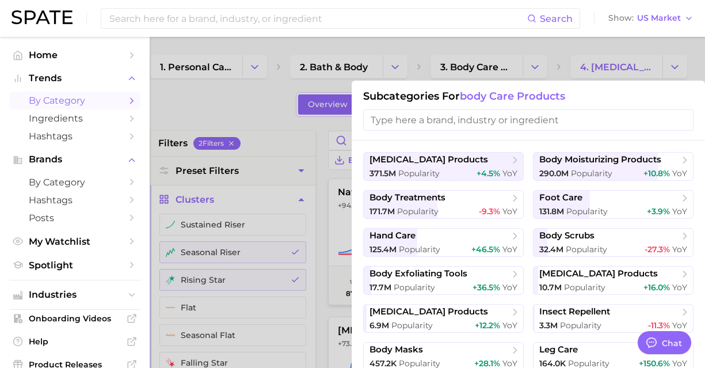
click at [564, 44] on div at bounding box center [352, 184] width 705 height 368
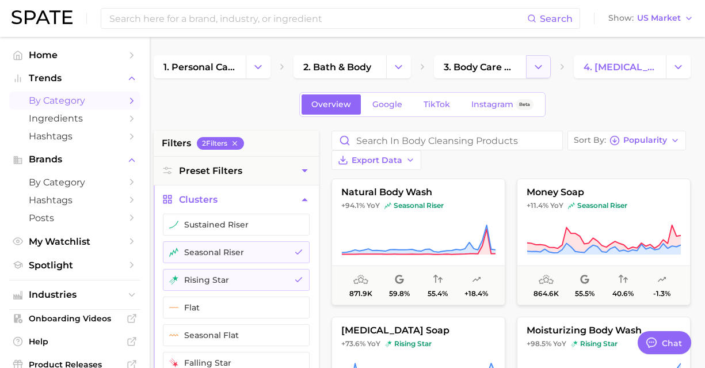
click at [529, 74] on button "Change Category" at bounding box center [538, 66] width 25 height 23
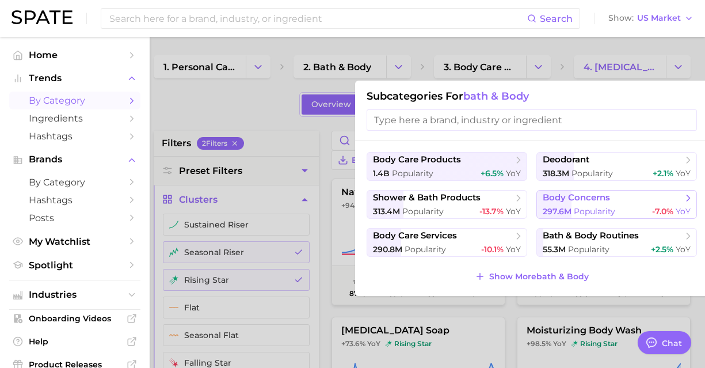
click at [590, 203] on span "body concerns" at bounding box center [613, 198] width 140 height 12
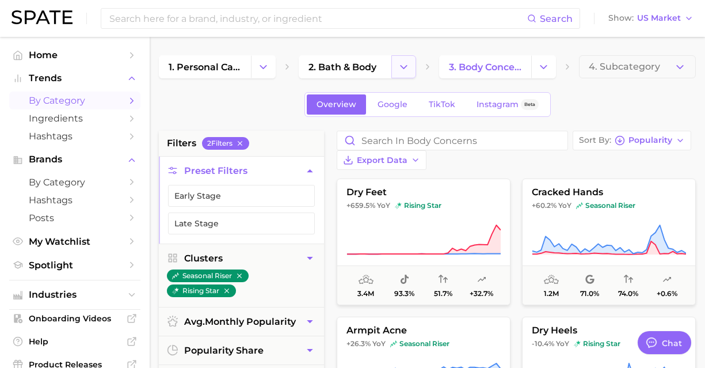
click at [412, 66] on button "Change Category" at bounding box center [403, 66] width 25 height 23
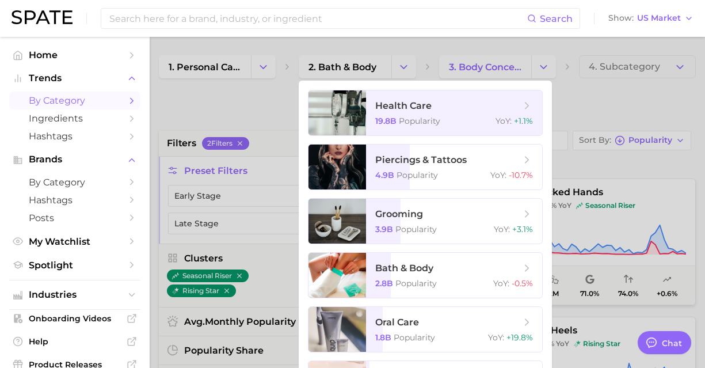
click at [385, 49] on div at bounding box center [352, 184] width 705 height 368
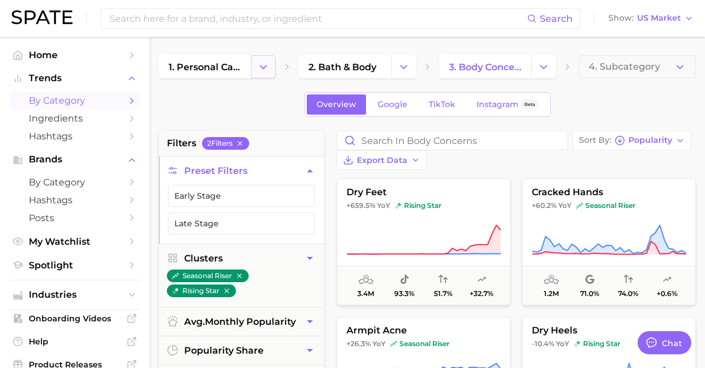
click at [274, 60] on button "Change Category" at bounding box center [263, 66] width 25 height 23
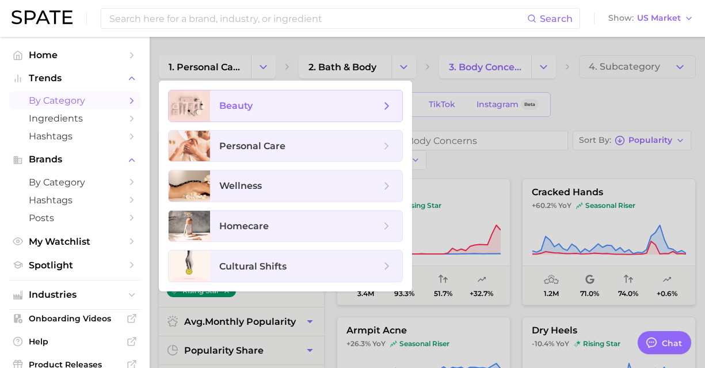
click at [334, 109] on span "beauty" at bounding box center [299, 106] width 161 height 13
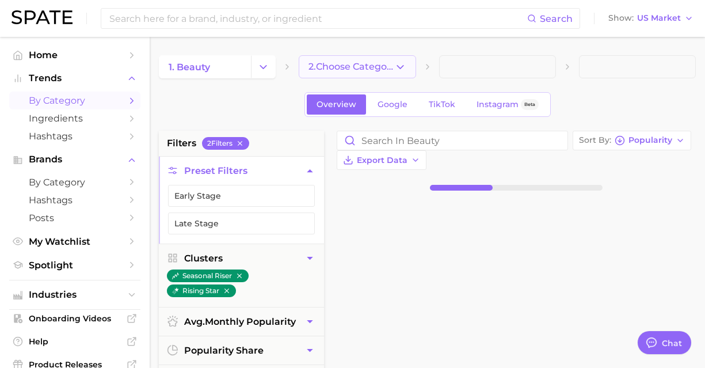
click at [400, 60] on button "2. Choose Category" at bounding box center [357, 66] width 117 height 23
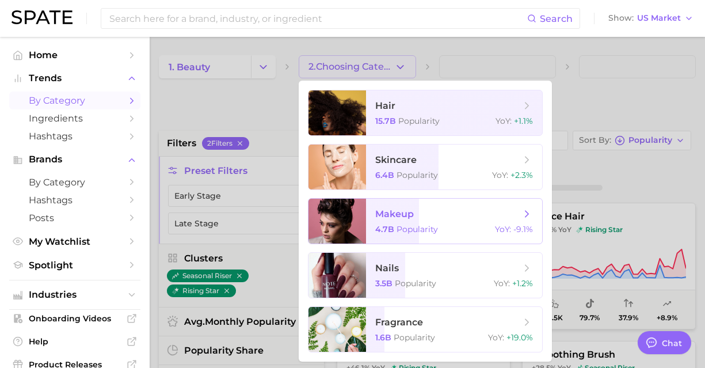
scroll to position [58, 0]
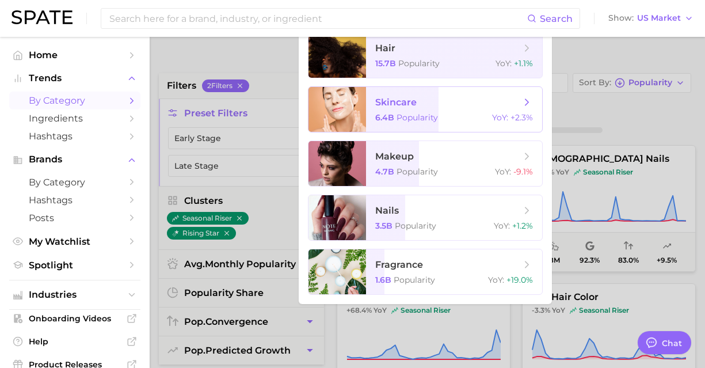
click at [411, 94] on span "skincare 6.4b Popularity YoY : +2.3%" at bounding box center [454, 109] width 176 height 45
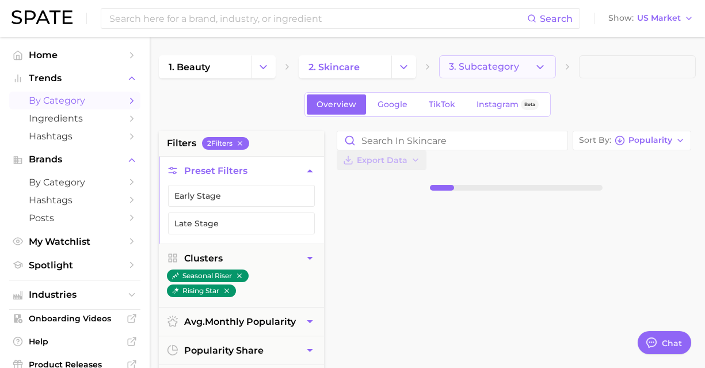
click at [505, 66] on span "3. Subcategory" at bounding box center [484, 67] width 70 height 10
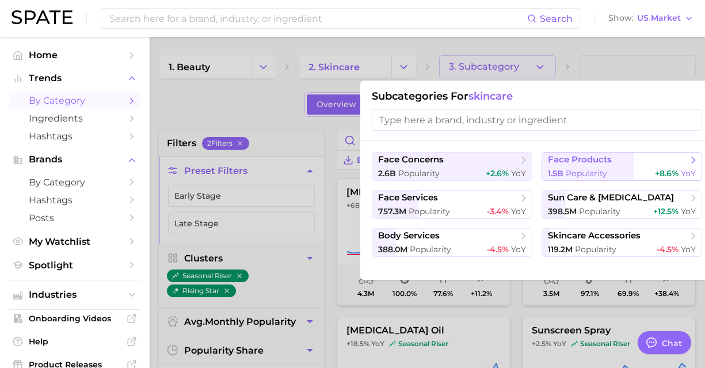
click at [584, 163] on span "face products" at bounding box center [580, 159] width 64 height 11
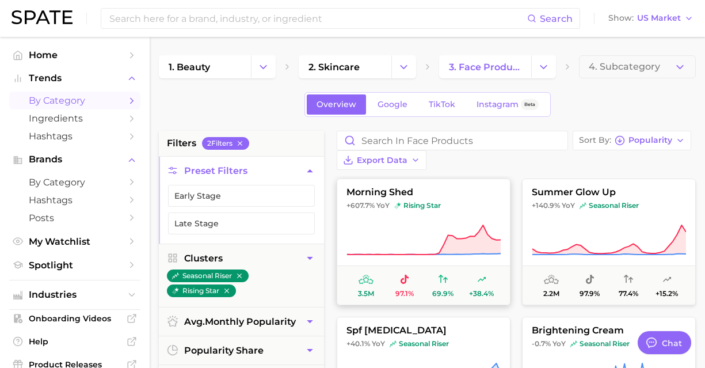
click at [398, 202] on button "morning shed +607.7% YoY rising star 3.5m 97.1% 69.9% +38.4%" at bounding box center [424, 241] width 174 height 127
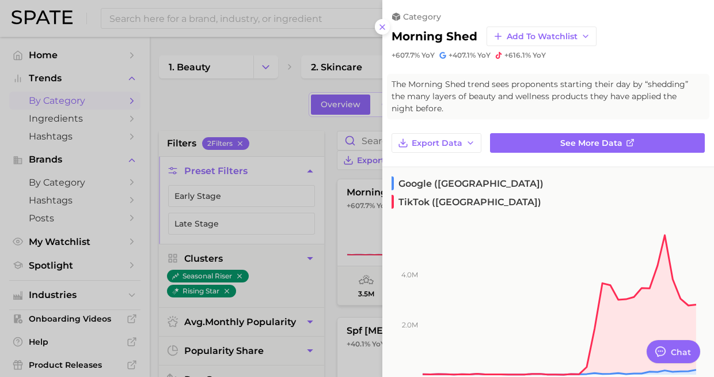
click at [389, 33] on div "category morning shed Add to Watchlist +607.7% YoY +407.1% YoY +616.1% YoY" at bounding box center [548, 30] width 332 height 60
click at [385, 31] on icon at bounding box center [382, 26] width 9 height 9
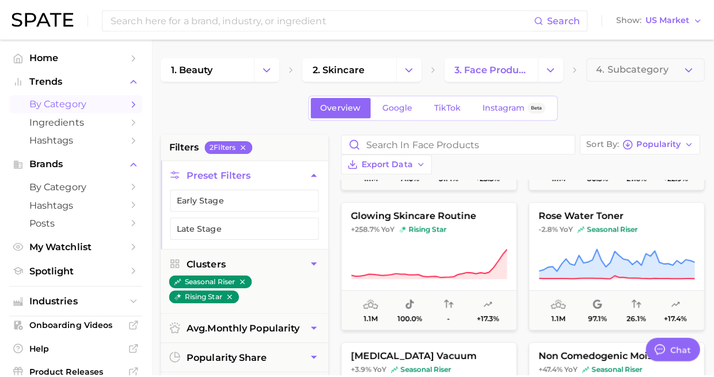
scroll to position [1094, 0]
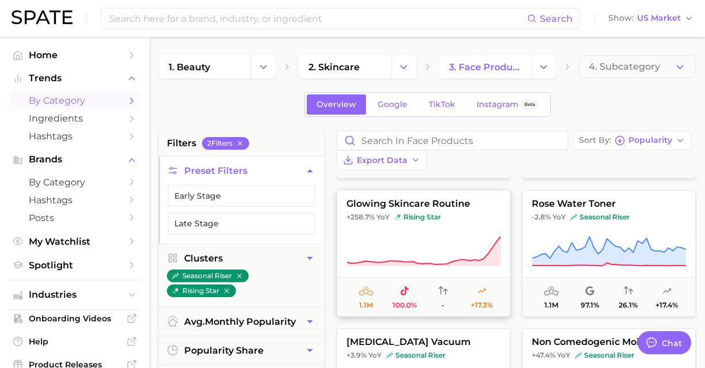
click at [398, 284] on span "100.0%" at bounding box center [404, 296] width 39 height 25
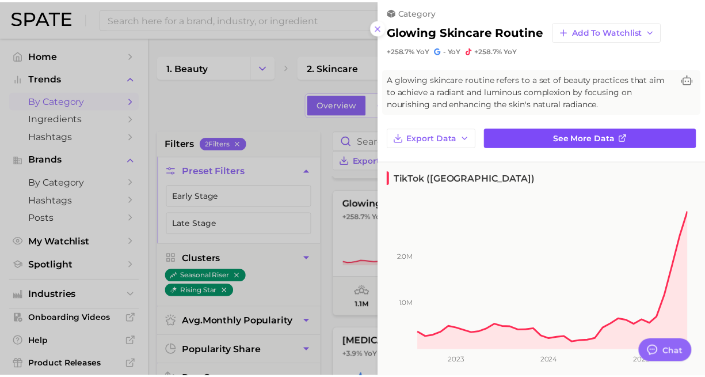
scroll to position [0, 0]
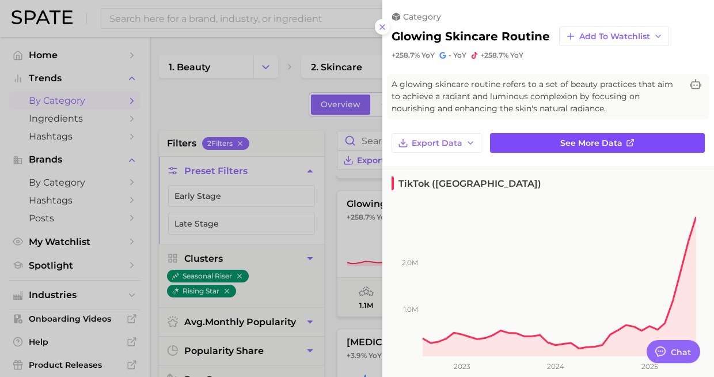
click at [524, 138] on link "See more data" at bounding box center [597, 143] width 215 height 20
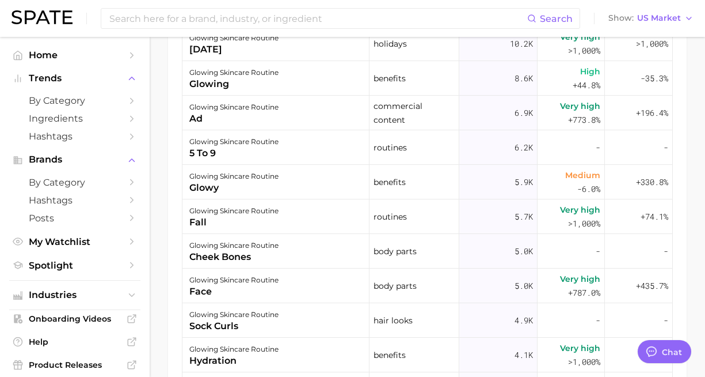
scroll to position [816, 0]
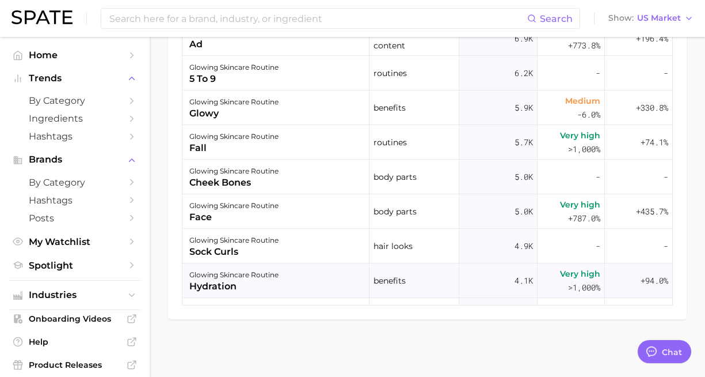
click at [286, 275] on div "glowing skincare routine hydration" at bounding box center [276, 280] width 187 height 35
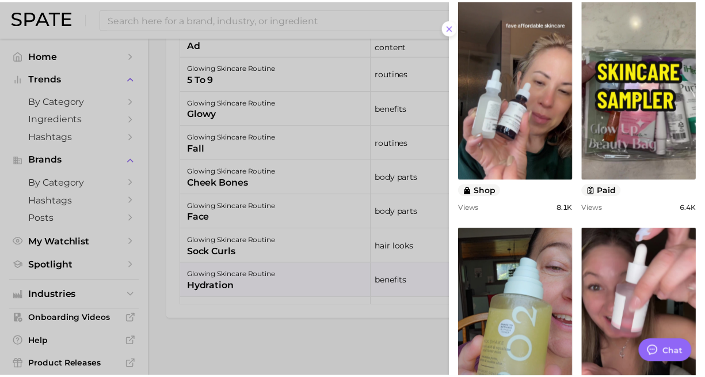
scroll to position [0, 0]
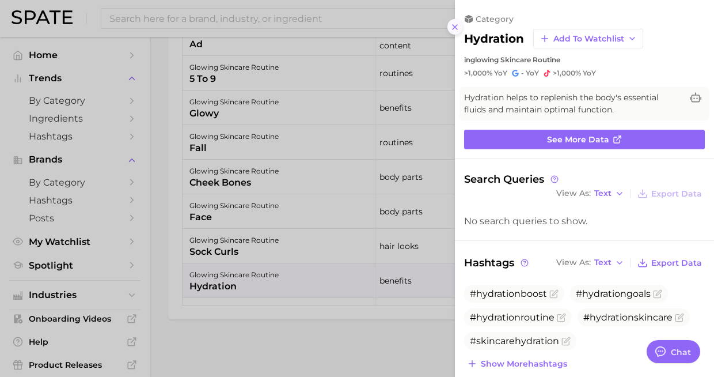
click at [455, 24] on icon at bounding box center [454, 26] width 9 height 9
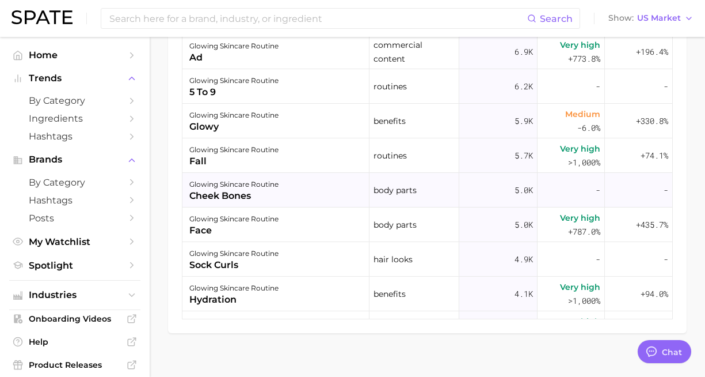
scroll to position [173, 0]
click at [275, 166] on div "fall" at bounding box center [233, 162] width 89 height 14
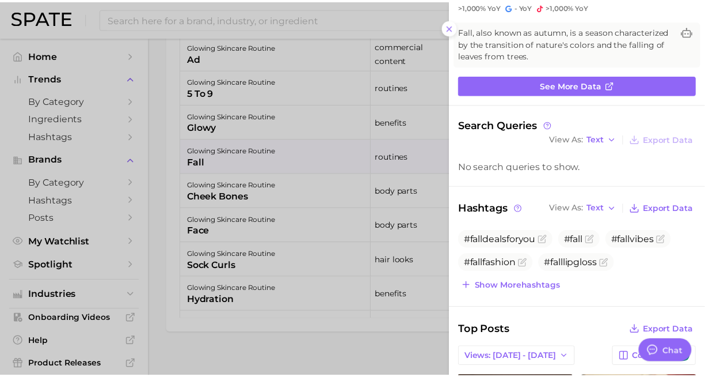
scroll to position [0, 0]
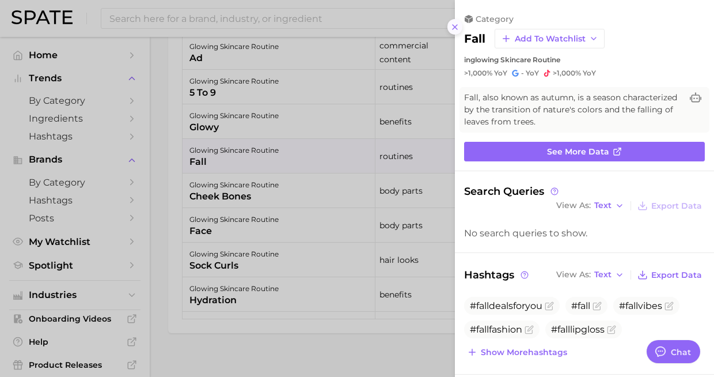
click at [452, 29] on icon at bounding box center [454, 26] width 9 height 9
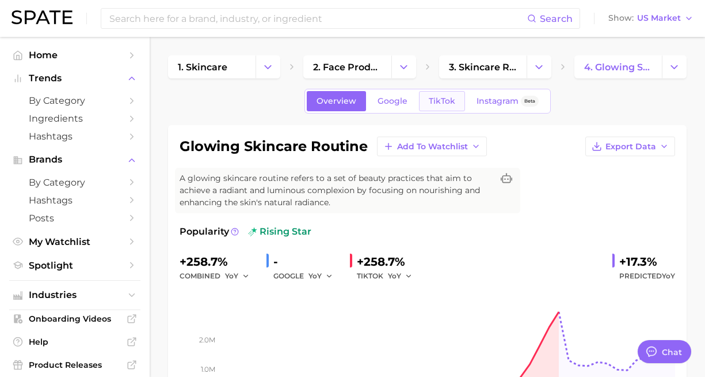
click at [422, 100] on link "TikTok" at bounding box center [442, 101] width 46 height 20
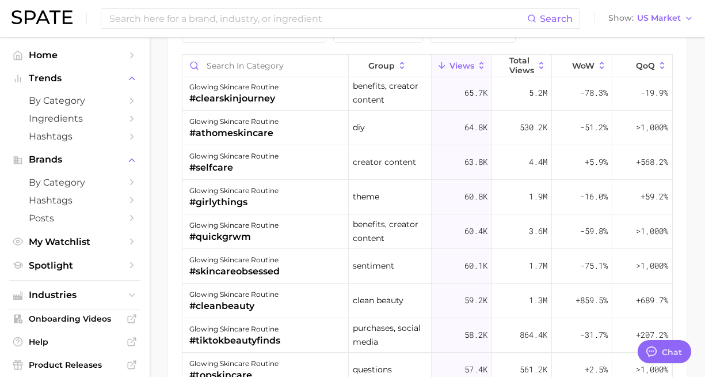
scroll to position [1957, 0]
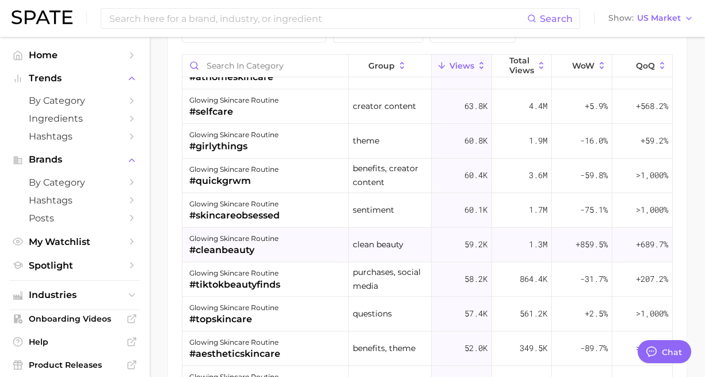
click at [279, 233] on div "glowing skincare routine #cleanbeauty" at bounding box center [266, 244] width 166 height 35
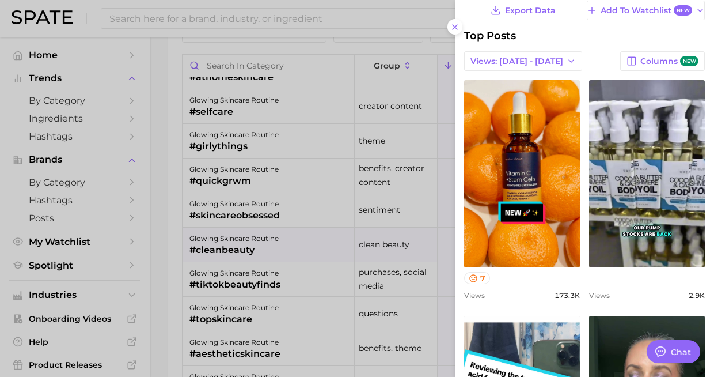
scroll to position [0, 0]
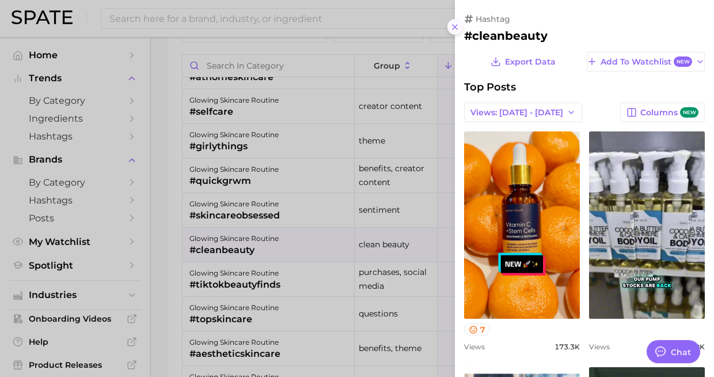
click at [453, 25] on line at bounding box center [455, 27] width 5 height 5
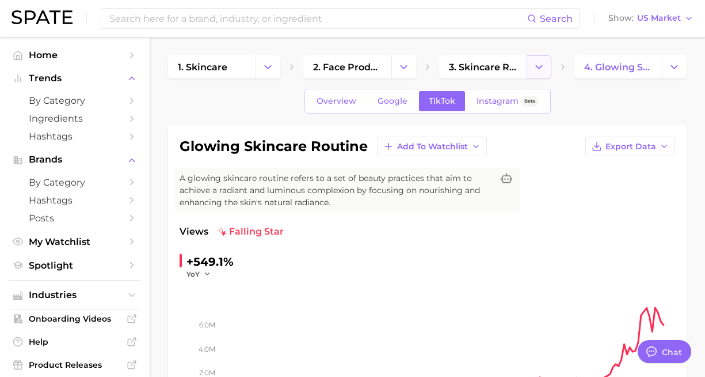
click at [540, 70] on icon "Change Category" at bounding box center [539, 67] width 12 height 12
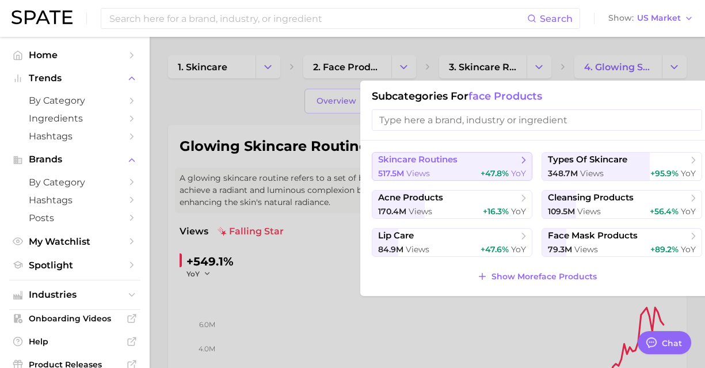
click at [504, 175] on span "+47.8%" at bounding box center [495, 173] width 28 height 10
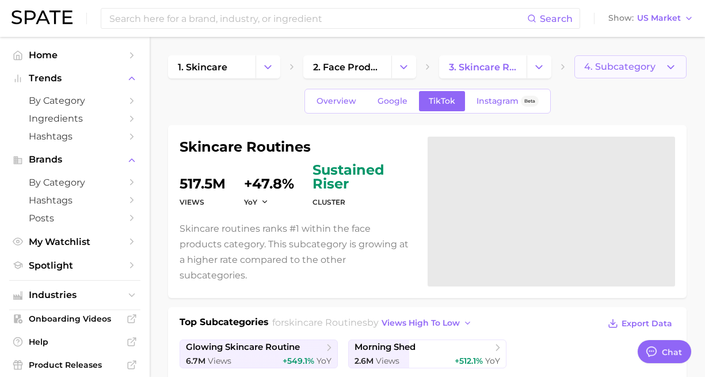
click at [616, 71] on span "4. Subcategory" at bounding box center [619, 67] width 71 height 10
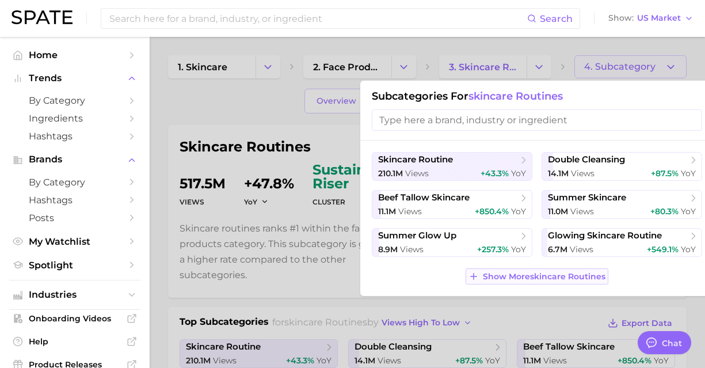
click at [579, 274] on span "Show More skincare routines" at bounding box center [544, 277] width 123 height 10
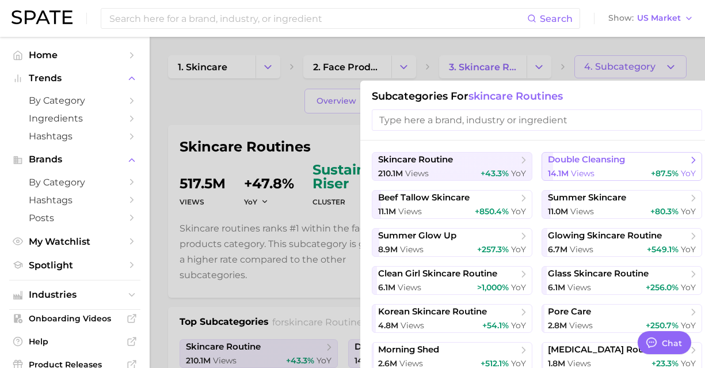
click at [544, 165] on button "double cleansing 14.1m views +87.5% YoY" at bounding box center [622, 166] width 161 height 29
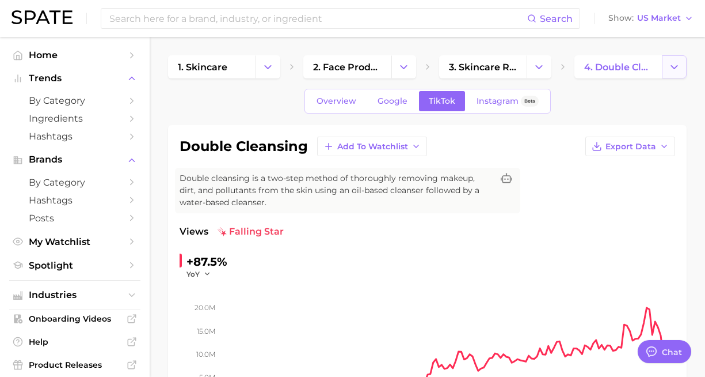
click at [670, 73] on button "Change Category" at bounding box center [674, 66] width 25 height 23
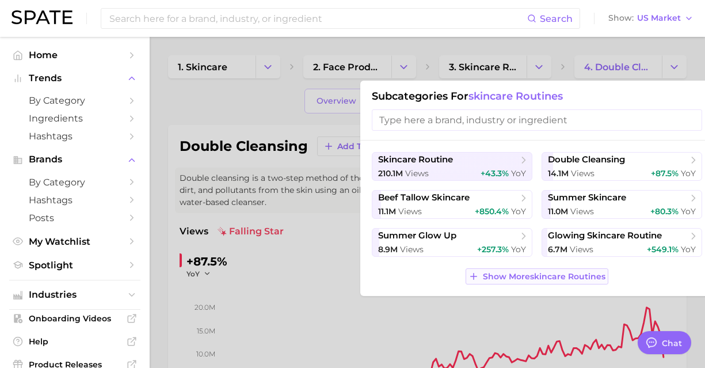
click at [572, 269] on button "Show More skincare routines" at bounding box center [537, 276] width 142 height 16
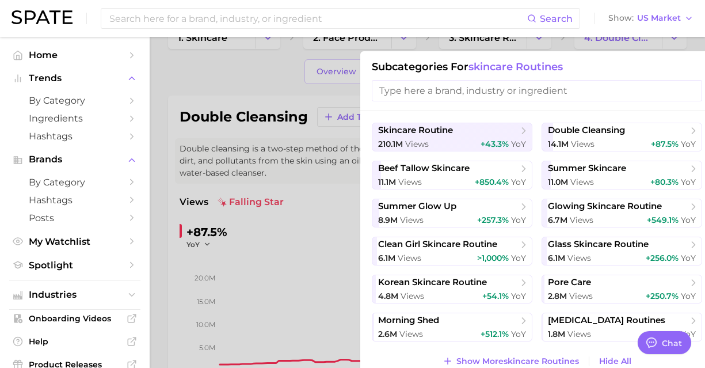
scroll to position [58, 0]
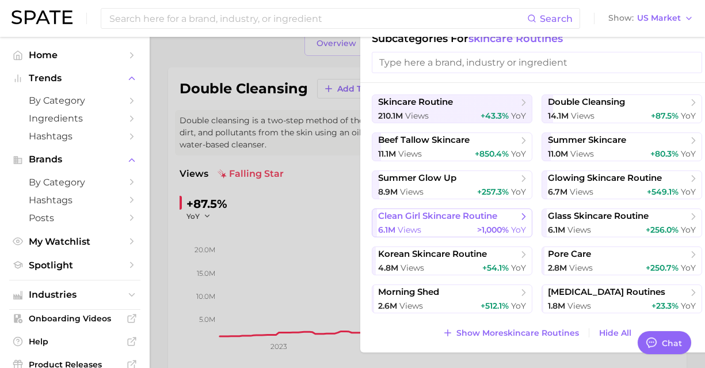
click at [477, 222] on button "clean girl skincare routine 6.1m views >1,000% YoY" at bounding box center [452, 222] width 161 height 29
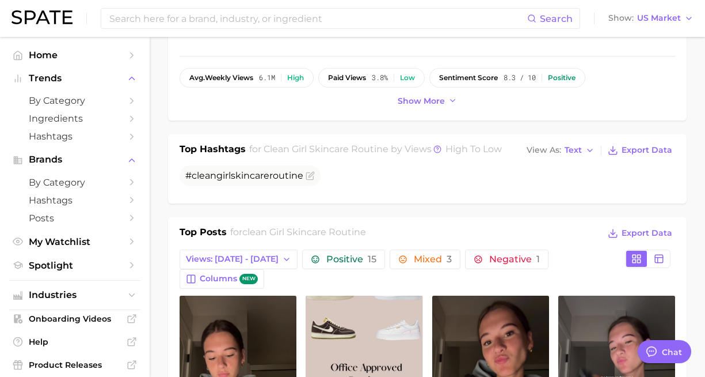
scroll to position [6, 0]
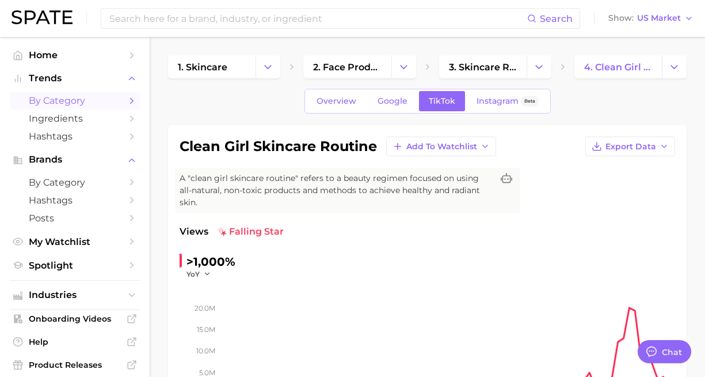
click at [107, 105] on span "by Category" at bounding box center [75, 100] width 92 height 11
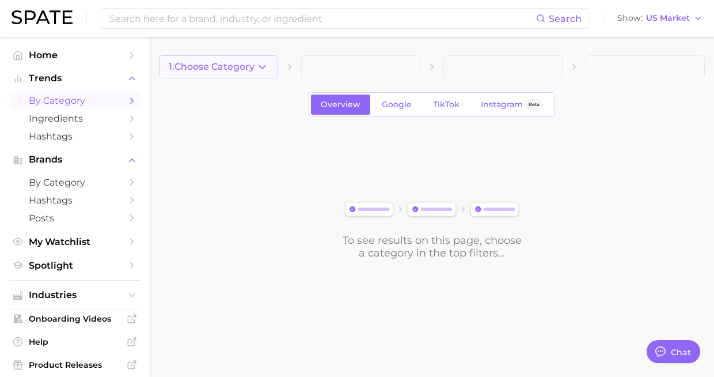
click at [267, 58] on button "1. Choose Category" at bounding box center [218, 66] width 119 height 23
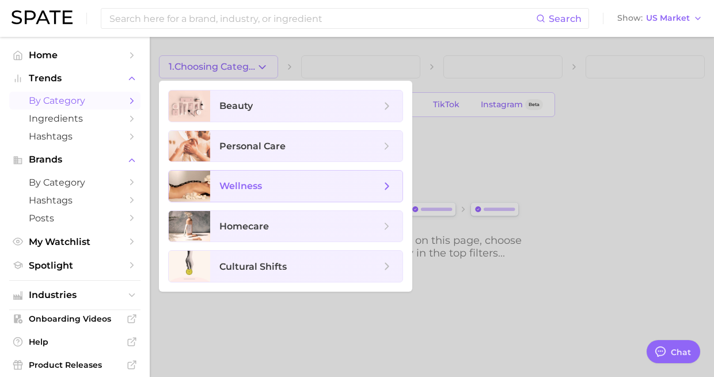
click at [293, 176] on span "wellness" at bounding box center [306, 185] width 192 height 31
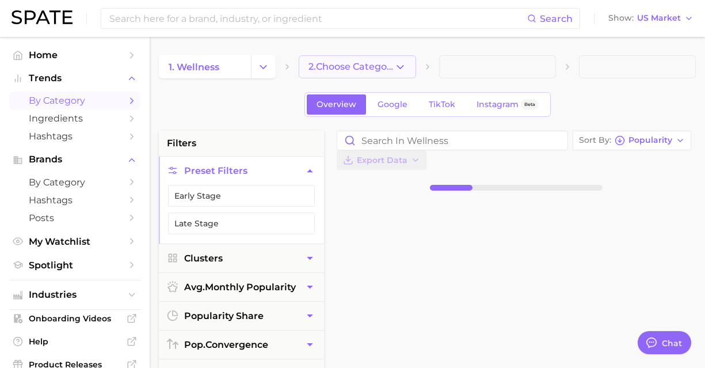
click at [406, 64] on icon "button" at bounding box center [400, 67] width 12 height 12
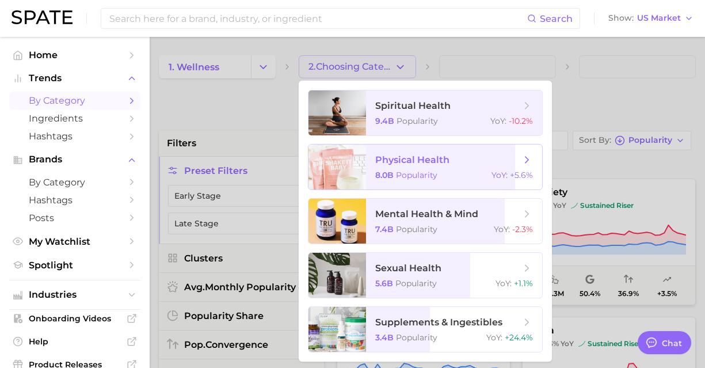
click at [509, 177] on span "YoY : +5.6%" at bounding box center [512, 175] width 41 height 10
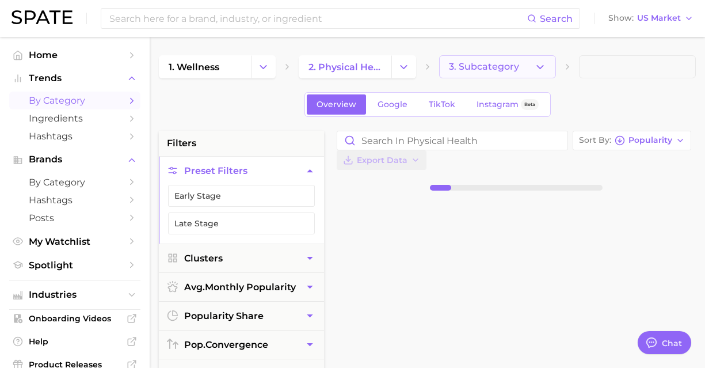
click at [541, 68] on polyline "button" at bounding box center [540, 66] width 6 height 3
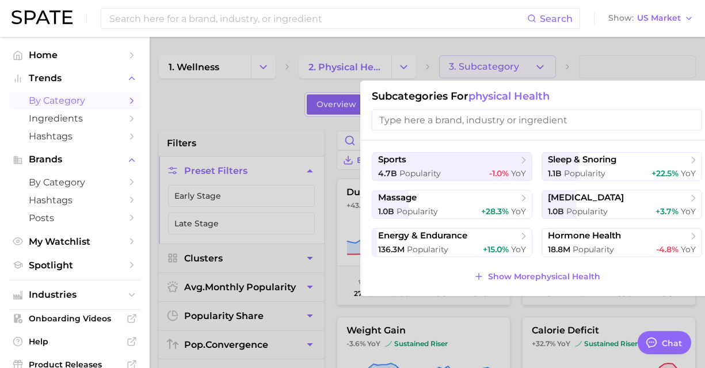
click at [570, 69] on div at bounding box center [352, 184] width 705 height 368
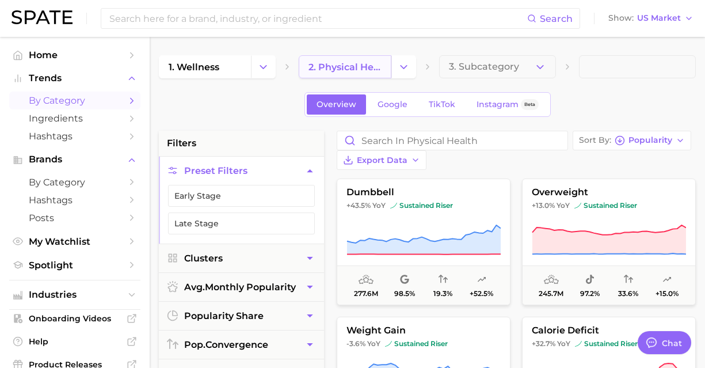
click at [385, 77] on link "2. physical health" at bounding box center [345, 66] width 92 height 23
click at [395, 67] on button "Change Category" at bounding box center [403, 66] width 25 height 23
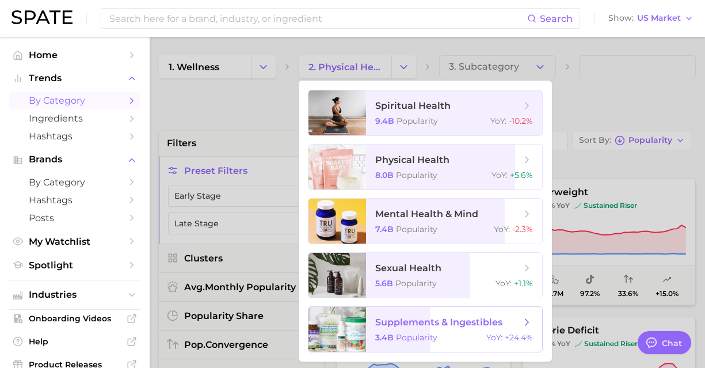
click at [488, 314] on span "supplements & ingestibles 3.4b Popularity YoY : +24.4%" at bounding box center [454, 329] width 176 height 45
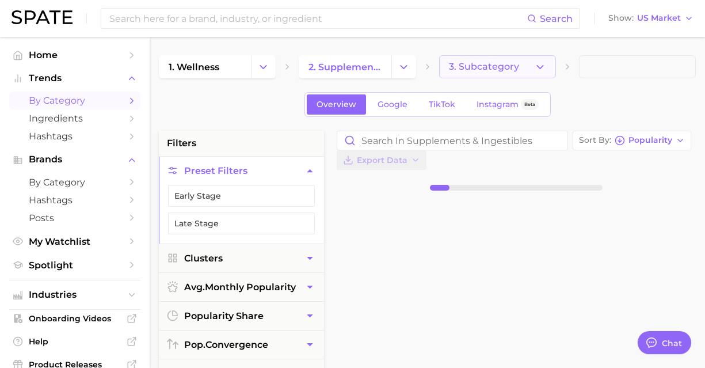
click at [519, 71] on button "3. Subcategory" at bounding box center [497, 66] width 117 height 23
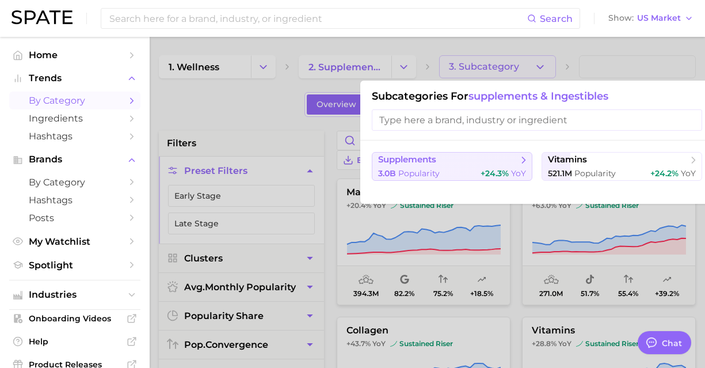
click at [492, 169] on span "+24.3%" at bounding box center [495, 173] width 28 height 10
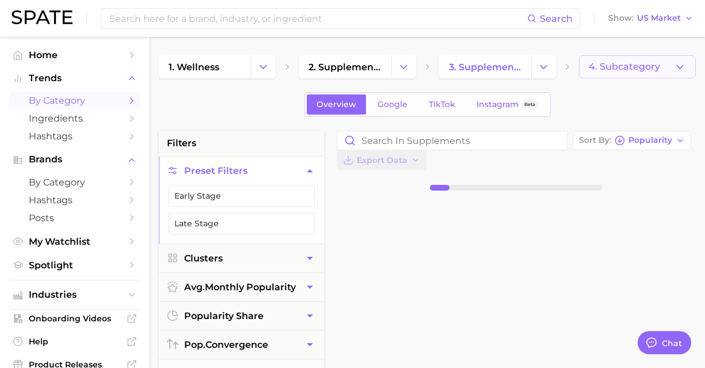
click at [637, 71] on span "4. Subcategory" at bounding box center [624, 67] width 71 height 10
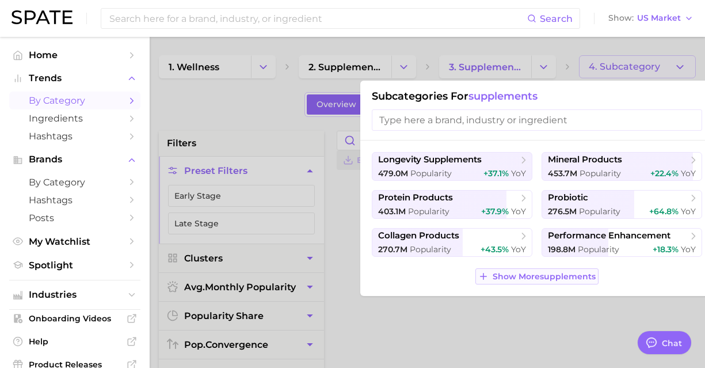
click at [556, 275] on span "Show More supplements" at bounding box center [544, 277] width 103 height 10
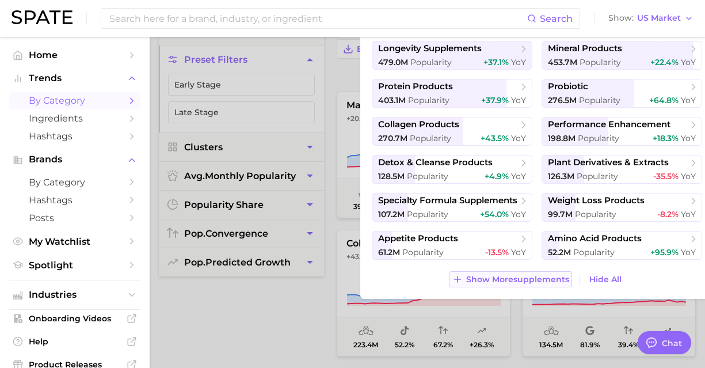
scroll to position [115, 0]
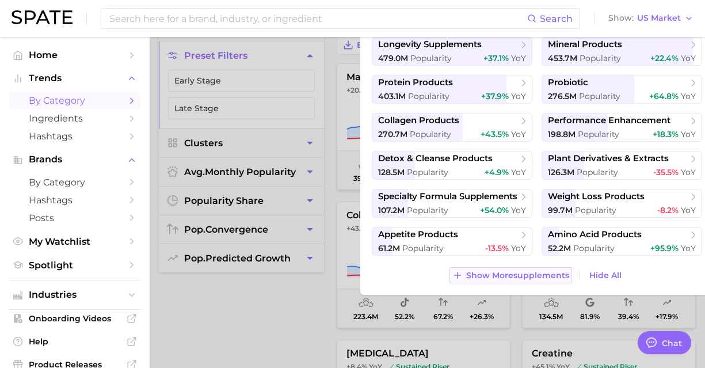
click at [556, 275] on span "Show More supplements" at bounding box center [517, 276] width 103 height 10
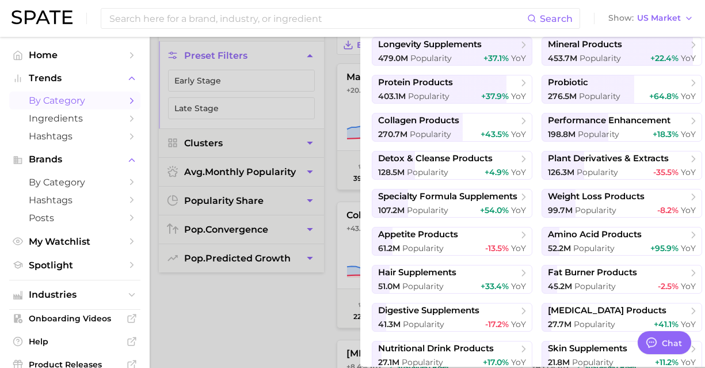
scroll to position [42, 0]
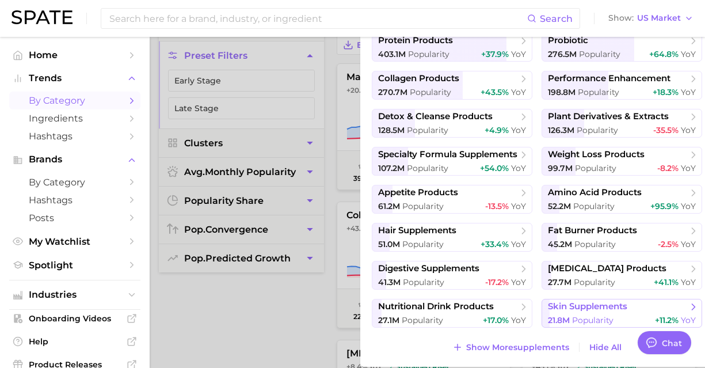
click at [571, 310] on span "skin supplements" at bounding box center [587, 306] width 79 height 11
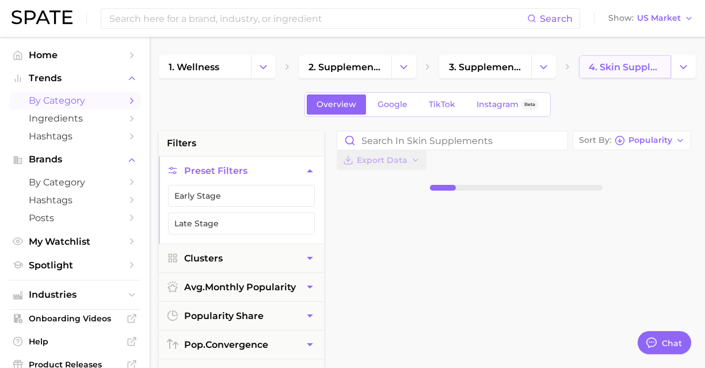
click at [615, 77] on link "4. skin supplements" at bounding box center [625, 66] width 92 height 23
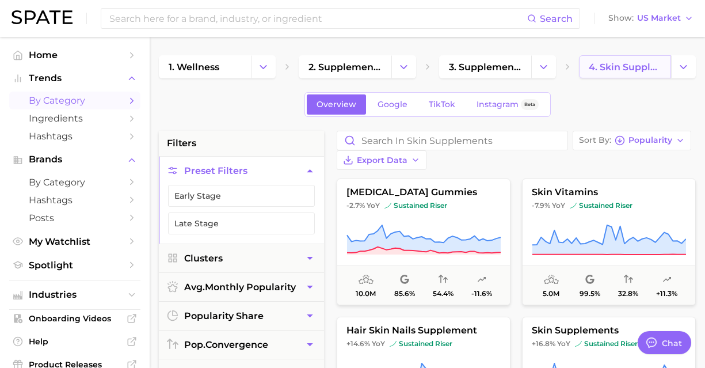
click at [615, 77] on link "4. skin supplements" at bounding box center [625, 66] width 92 height 23
click at [666, 69] on link "4. skin supplements" at bounding box center [625, 66] width 92 height 23
click at [684, 68] on polyline "Change Category" at bounding box center [684, 66] width 6 height 3
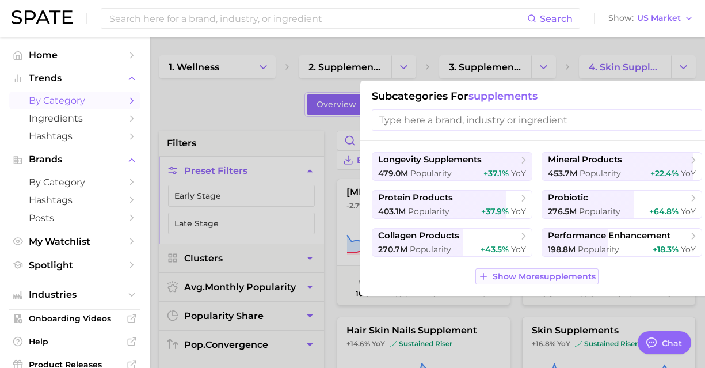
click at [560, 269] on button "Show More supplements" at bounding box center [537, 276] width 123 height 16
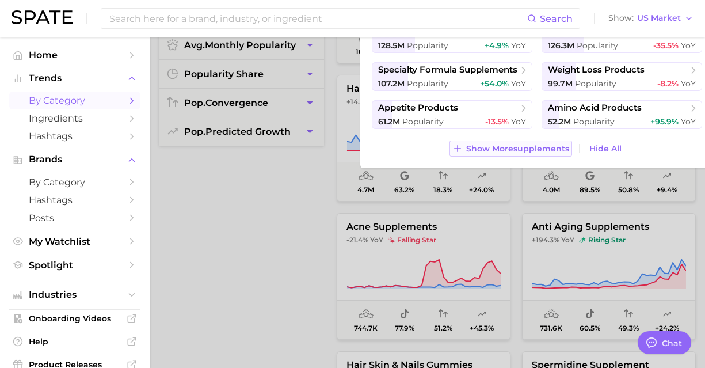
scroll to position [115, 0]
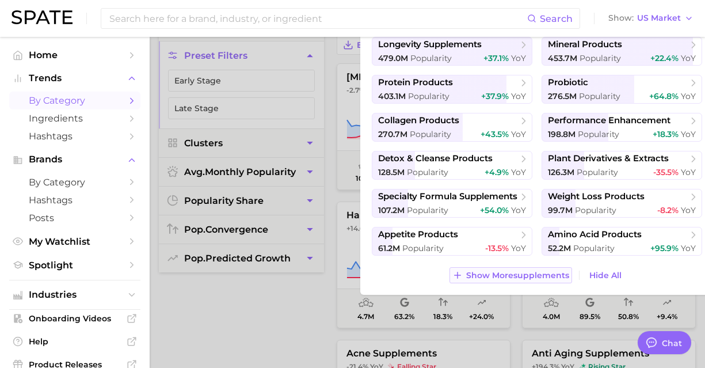
click at [519, 267] on button "Show More supplements" at bounding box center [511, 275] width 123 height 16
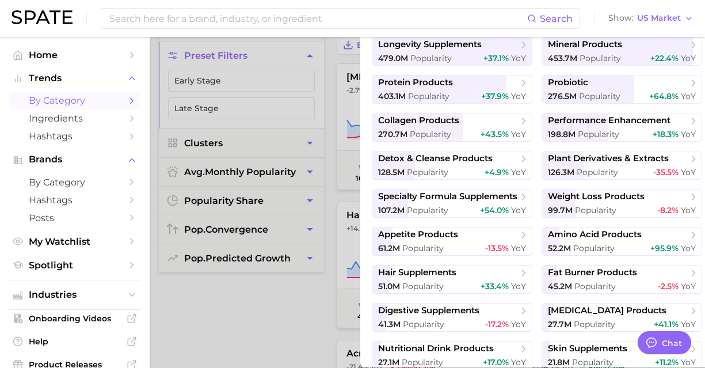
scroll to position [42, 0]
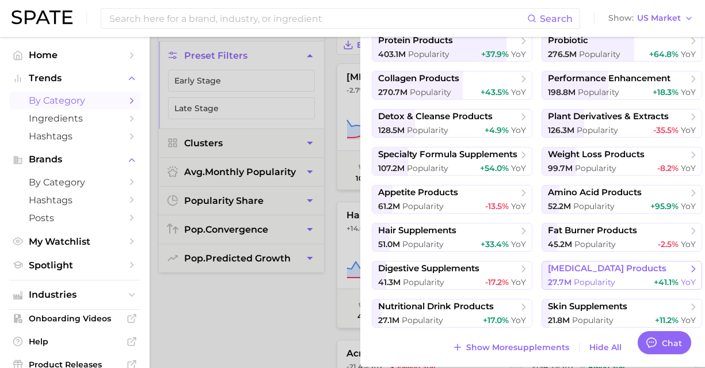
click at [603, 275] on button "[MEDICAL_DATA] products 27.7m Popularity +41.1% YoY" at bounding box center [622, 275] width 161 height 29
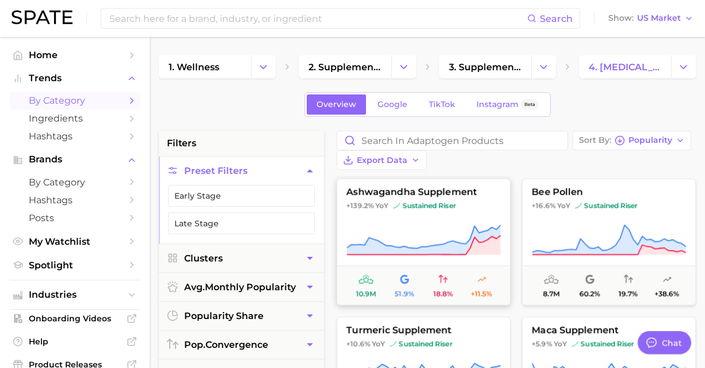
click at [370, 203] on button "ashwagandha supplement +139.2% YoY sustained riser 10.9m 51.9% 18.8% +11.5%" at bounding box center [424, 241] width 174 height 127
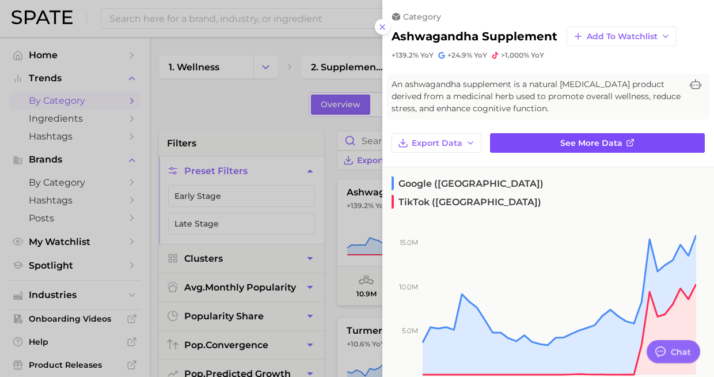
click at [603, 137] on link "See more data" at bounding box center [597, 143] width 215 height 20
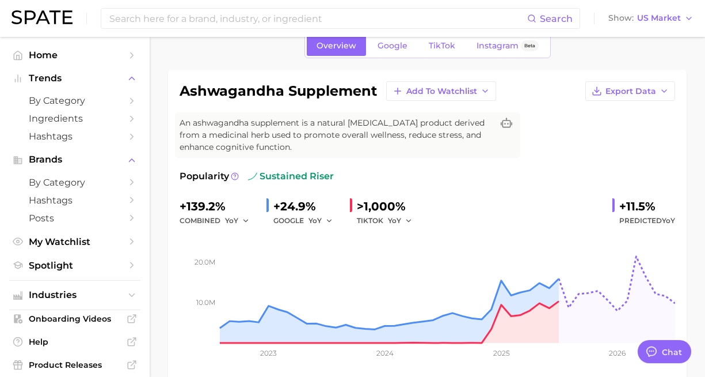
scroll to position [37, 0]
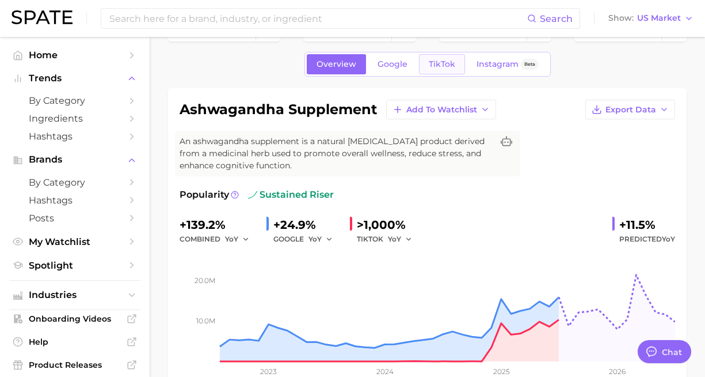
click at [443, 63] on span "TikTok" at bounding box center [442, 64] width 26 height 10
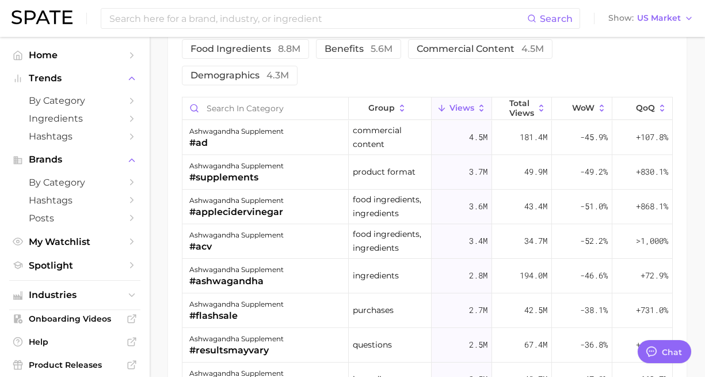
scroll to position [1267, 0]
click at [325, 265] on div "ashwagandha supplement #ashwagandha" at bounding box center [266, 274] width 166 height 35
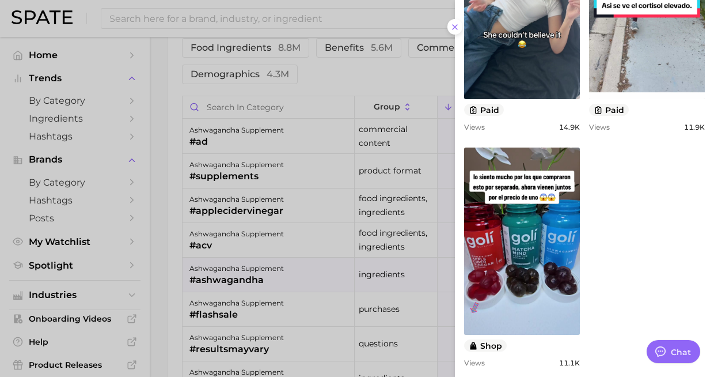
scroll to position [956, 0]
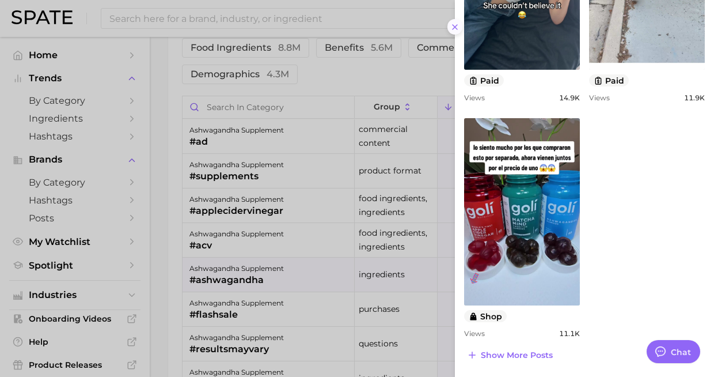
click at [459, 25] on button at bounding box center [455, 27] width 16 height 16
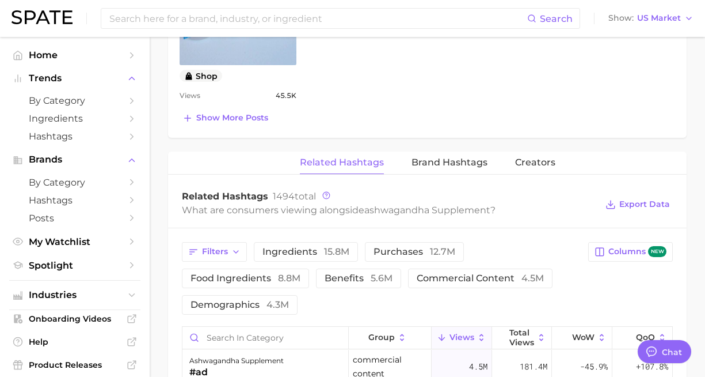
scroll to position [1094, 0]
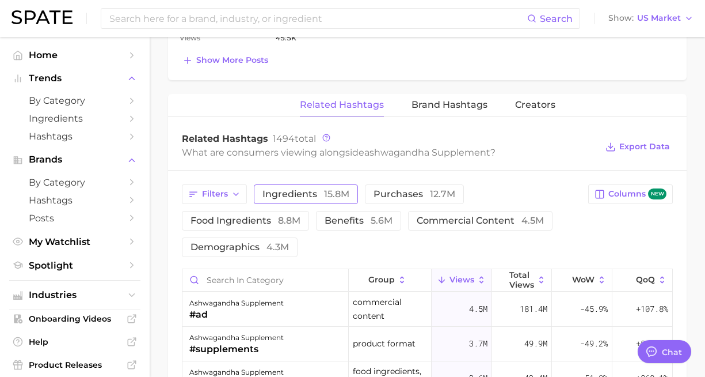
click at [260, 184] on button "ingredients 15.8m" at bounding box center [306, 194] width 104 height 20
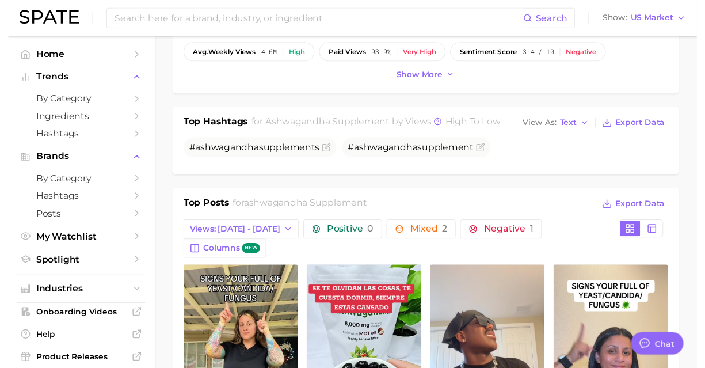
scroll to position [0, 0]
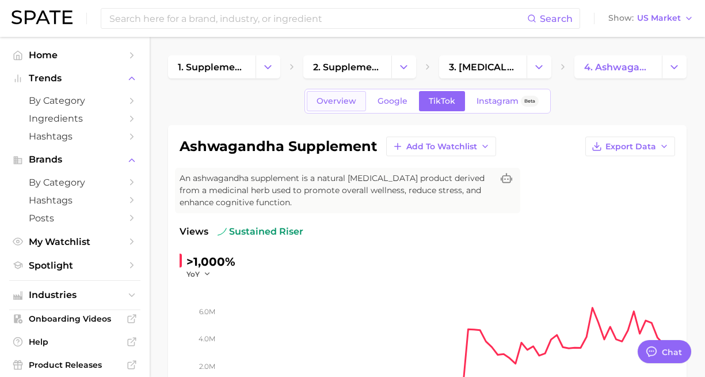
click at [337, 99] on span "Overview" at bounding box center [337, 101] width 40 height 10
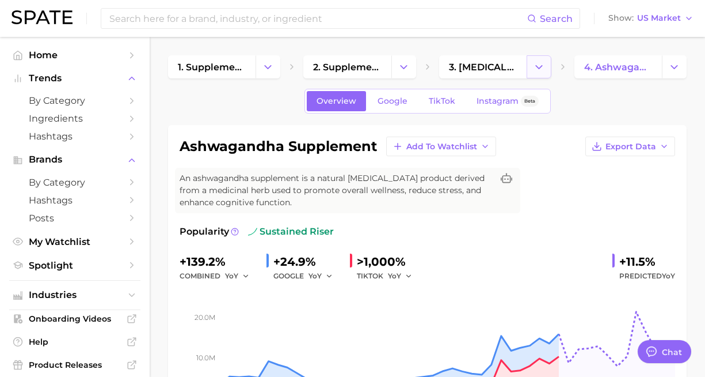
click at [540, 62] on icon "Change Category" at bounding box center [539, 67] width 12 height 12
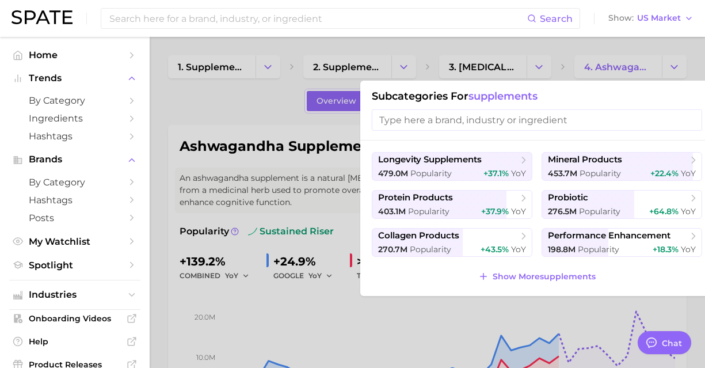
scroll to position [0, 9]
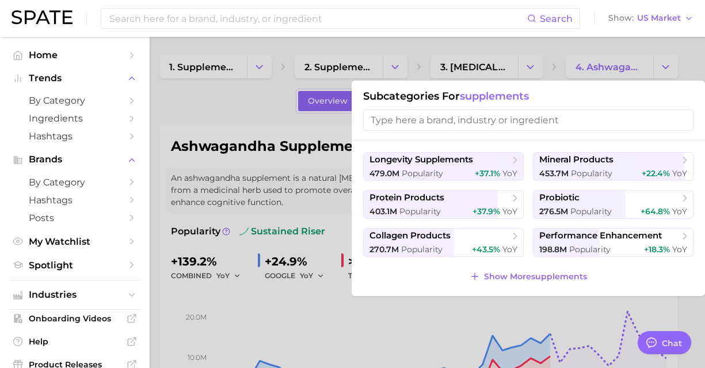
click at [262, 118] on div at bounding box center [352, 184] width 705 height 368
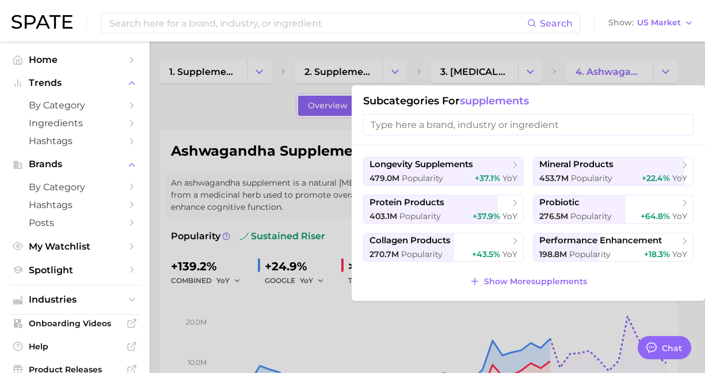
scroll to position [0, 0]
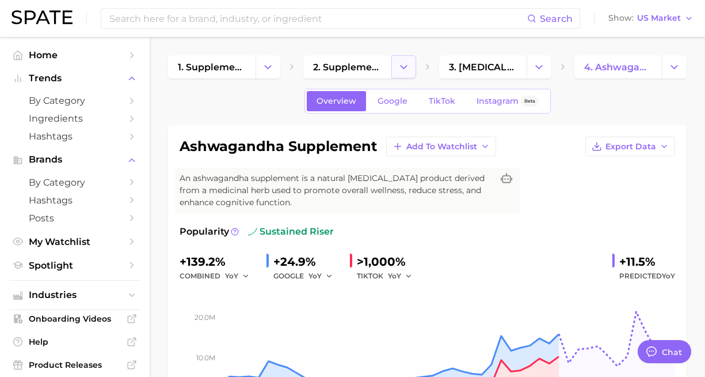
click at [410, 73] on button "Change Category" at bounding box center [403, 66] width 25 height 23
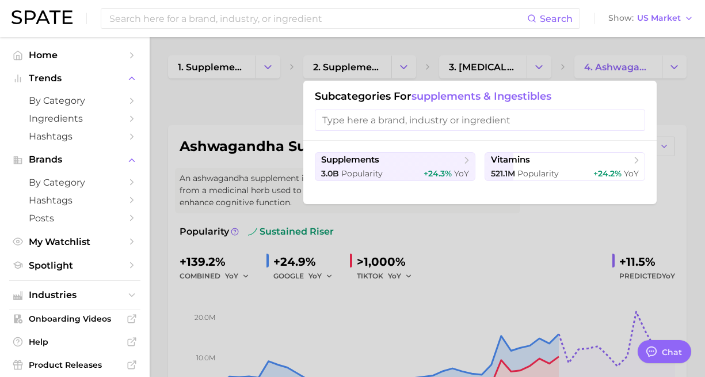
click at [257, 108] on div at bounding box center [352, 188] width 705 height 377
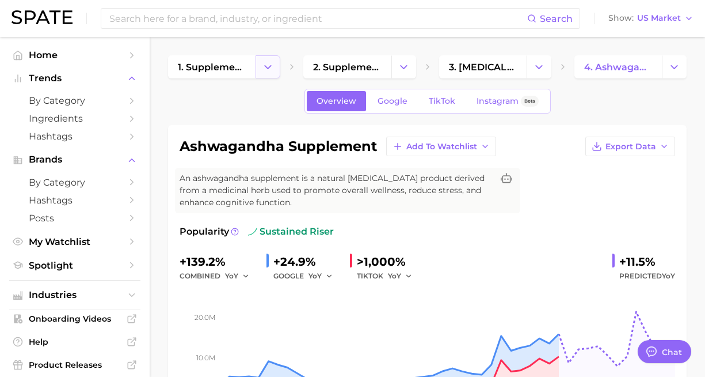
click at [258, 75] on button "Change Category" at bounding box center [268, 66] width 25 height 23
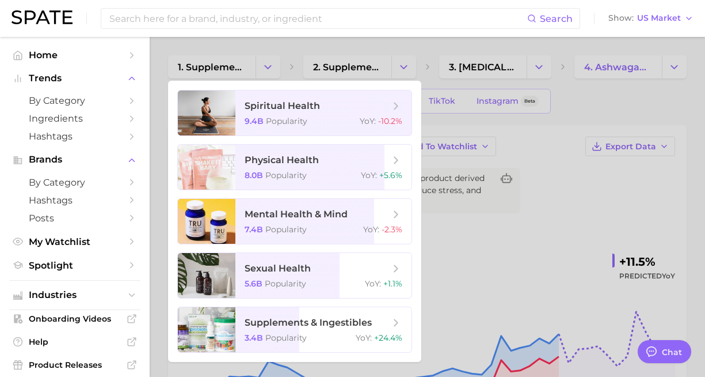
click at [648, 85] on div at bounding box center [352, 188] width 705 height 377
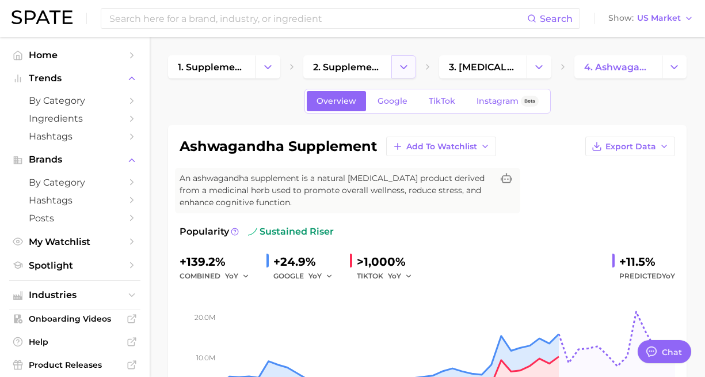
click at [409, 62] on icon "Change Category" at bounding box center [404, 67] width 12 height 12
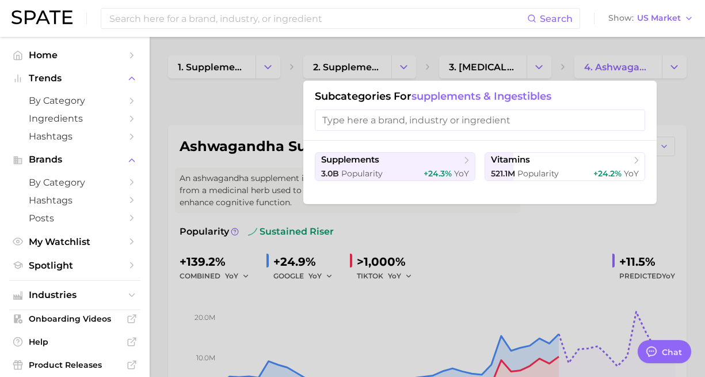
click at [408, 44] on div at bounding box center [352, 188] width 705 height 377
